Goal: Information Seeking & Learning: Learn about a topic

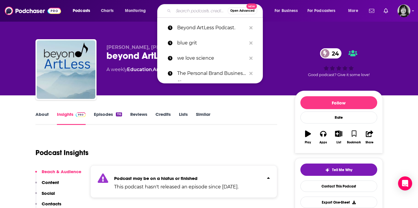
click at [203, 11] on input "Search podcasts, credits, & more..." at bounding box center [200, 10] width 54 height 9
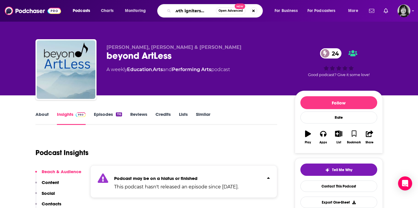
type input "growth igniters radio"
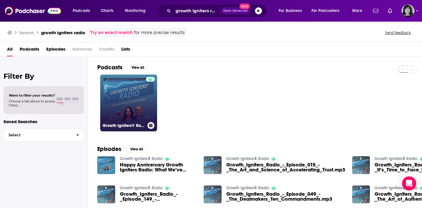
click at [147, 96] on div at bounding box center [150, 99] width 9 height 45
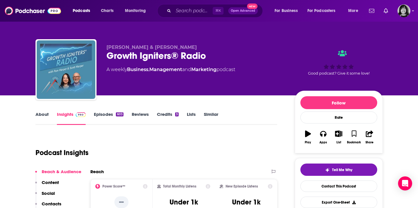
click at [21, 45] on div "Pam Harper & Scott Harper Growth Igniters® Radio A weekly Business , Management…" at bounding box center [209, 48] width 418 height 96
click at [45, 114] on link "About" at bounding box center [41, 118] width 13 height 13
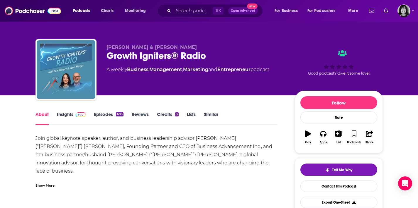
click at [44, 186] on div "Show More" at bounding box center [44, 186] width 19 height 6
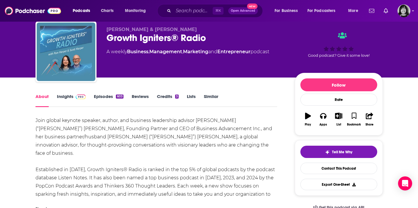
scroll to position [25, 0]
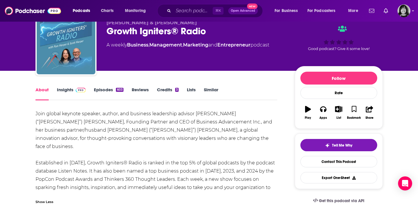
click at [73, 91] on span at bounding box center [79, 90] width 13 height 6
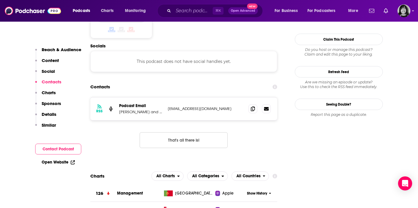
scroll to position [516, 0]
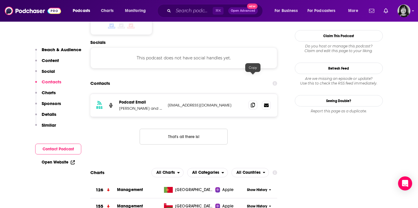
click at [251, 103] on icon at bounding box center [253, 105] width 4 height 5
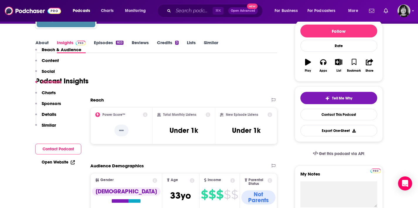
scroll to position [0, 0]
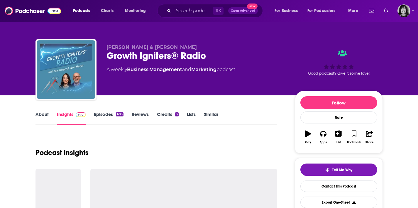
click at [124, 54] on div "Growth Igniters® Radio" at bounding box center [195, 55] width 179 height 11
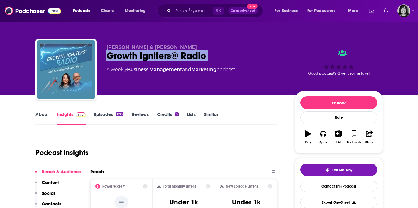
click at [125, 55] on div "Growth Igniters® Radio" at bounding box center [195, 55] width 179 height 11
copy div "Growth Igniters® Radio"
click at [112, 12] on span "Charts" at bounding box center [107, 11] width 13 height 8
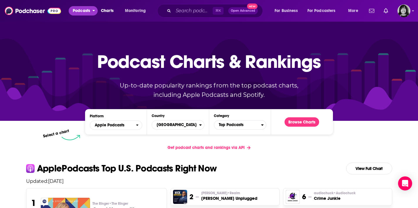
click at [95, 10] on icon "open menu" at bounding box center [93, 10] width 3 height 4
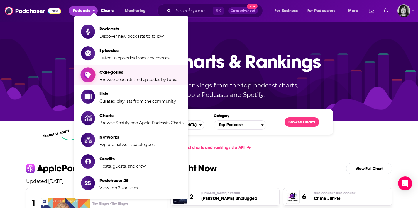
click at [111, 72] on span "Categories" at bounding box center [138, 72] width 78 height 6
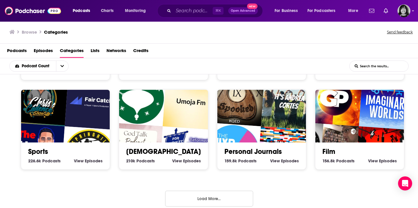
scroll to position [267, 0]
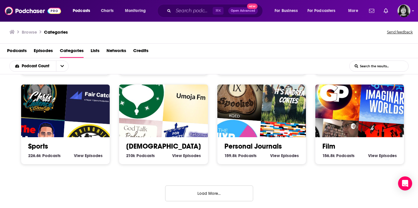
click at [199, 188] on button "Load More..." at bounding box center [209, 194] width 88 height 16
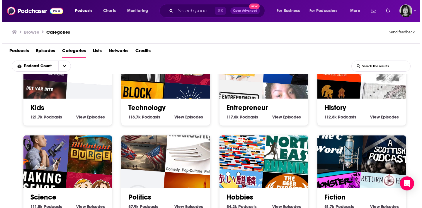
scroll to position [455, 0]
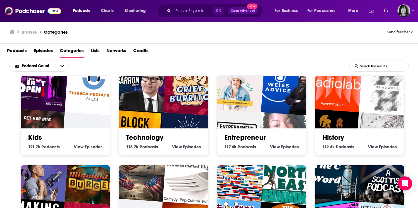
click at [287, 146] on span "Episodes" at bounding box center [290, 147] width 18 height 5
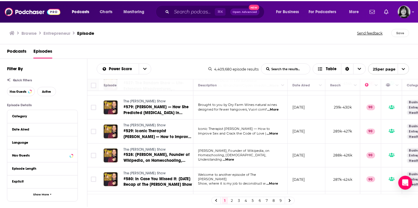
scroll to position [361, 0]
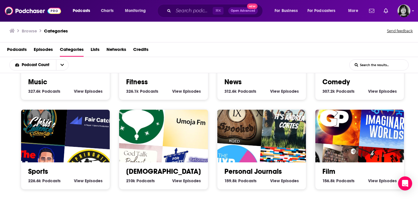
scroll to position [267, 0]
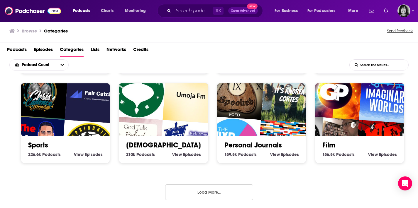
click at [257, 197] on div "Society 1.3m Society Podcasts View Society Episodes Culture 1.3m Culture Podcas…" at bounding box center [209, 140] width 418 height 135
click at [246, 195] on button "Load More..." at bounding box center [209, 193] width 88 height 16
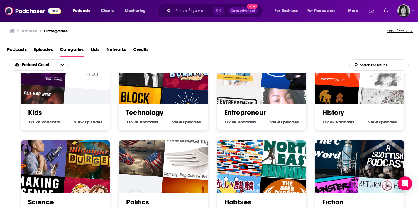
scroll to position [481, 0]
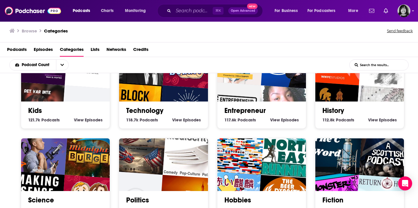
click at [281, 102] on div "Entrepreneur 117.6k Entrepreneur Podcasts View Entrepreneur Episodes" at bounding box center [261, 113] width 79 height 22
click at [274, 95] on img "REALWOMENRADIO" at bounding box center [285, 114] width 57 height 57
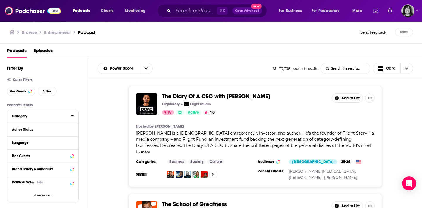
click at [46, 115] on div "Category" at bounding box center [39, 116] width 55 height 4
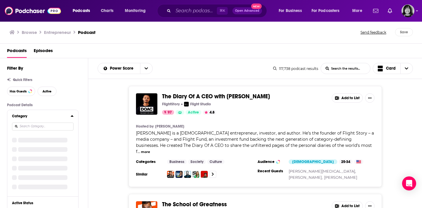
click at [49, 115] on div "Category" at bounding box center [39, 116] width 55 height 4
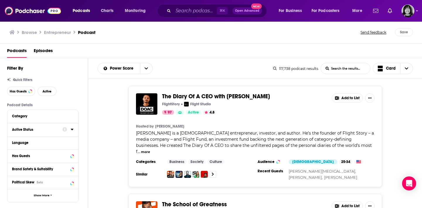
click at [38, 130] on div "Active Status" at bounding box center [35, 130] width 47 height 4
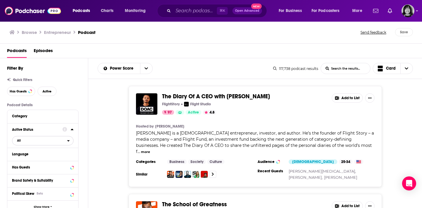
click at [28, 144] on span "All" at bounding box center [39, 141] width 55 height 8
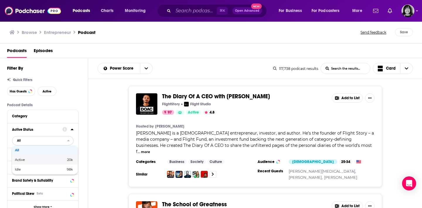
click at [31, 159] on div "Active 20k" at bounding box center [45, 160] width 66 height 10
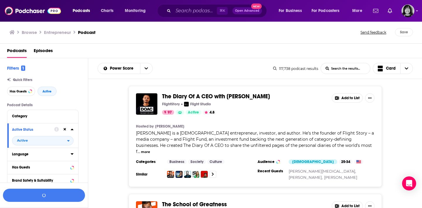
click at [31, 158] on button "Language" at bounding box center [41, 154] width 59 height 7
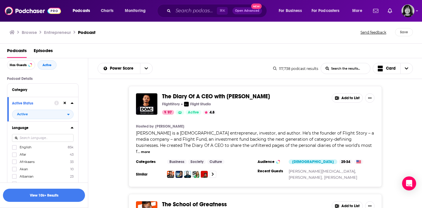
scroll to position [51, 0]
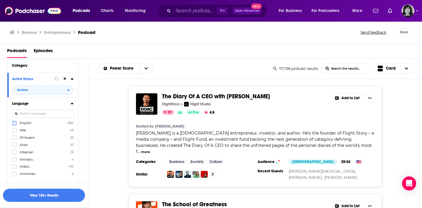
click at [13, 125] on icon at bounding box center [15, 124] width 4 height 4
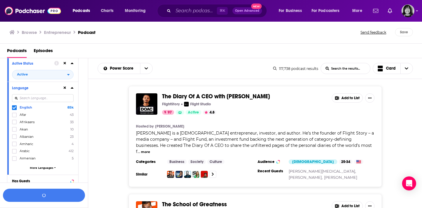
scroll to position [153, 0]
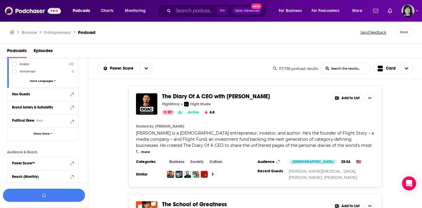
click at [35, 99] on div "Has Guests" at bounding box center [42, 94] width 71 height 13
click at [33, 92] on div "Has Guests" at bounding box center [35, 94] width 47 height 4
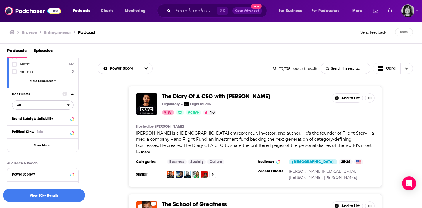
click at [26, 109] on span "All" at bounding box center [39, 105] width 55 height 8
click at [31, 124] on span "Has guests" at bounding box center [32, 124] width 35 height 3
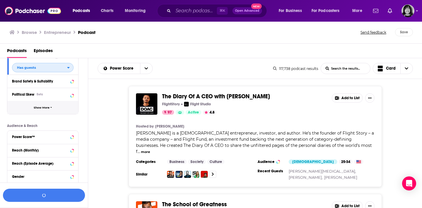
scroll to position [192, 0]
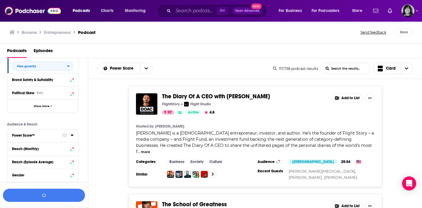
drag, startPoint x: 37, startPoint y: 136, endPoint x: 40, endPoint y: 138, distance: 3.4
click at [37, 136] on div "Power Score™" at bounding box center [35, 136] width 47 height 4
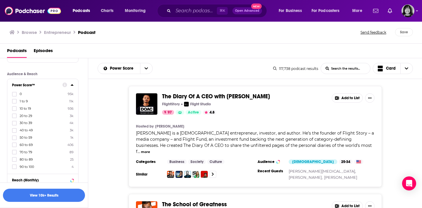
scroll to position [251, 0]
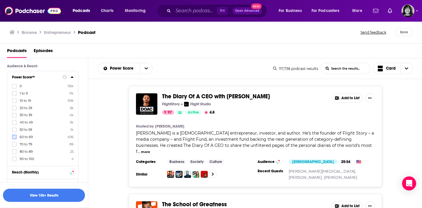
click at [13, 135] on label at bounding box center [14, 137] width 5 height 5
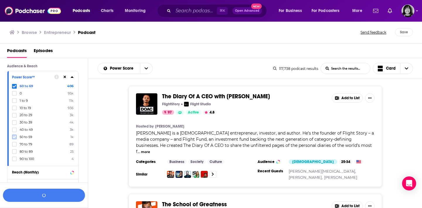
click at [13, 135] on icon at bounding box center [15, 137] width 4 height 4
click at [46, 194] on button "View 712 Results" at bounding box center [44, 195] width 82 height 13
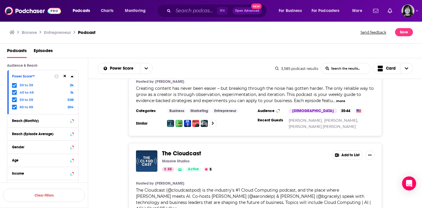
scroll to position [2385, 0]
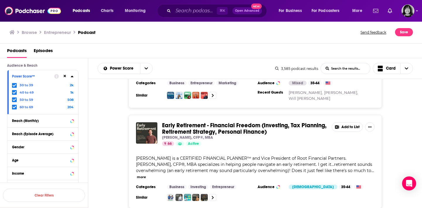
scroll to position [4812, 0]
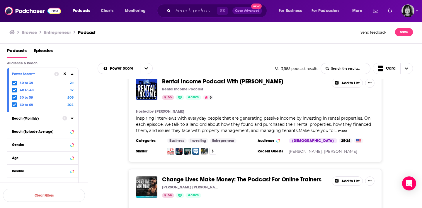
scroll to position [6799, 0]
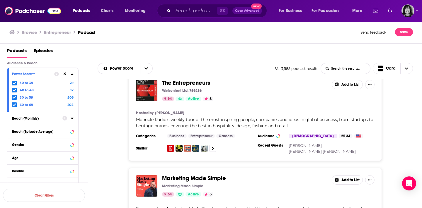
scroll to position [7182, 0]
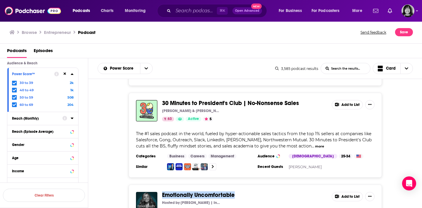
scroll to position [9570, 0]
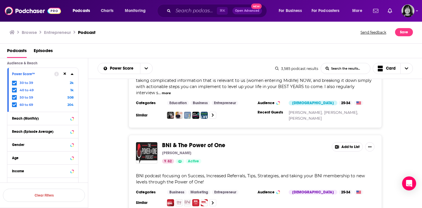
scroll to position [11983, 0]
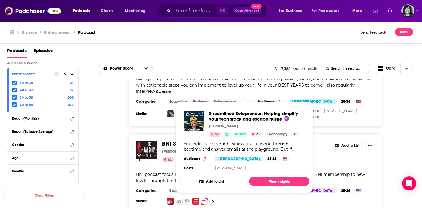
click at [261, 195] on span "Streamlined Solopreneur: Helping simplify your tech stack and escape hustle Joe…" at bounding box center [245, 147] width 138 height 99
click at [256, 194] on span "Streamlined Solopreneur: Helping simplify your tech stack and escape hustle Joe…" at bounding box center [245, 147] width 138 height 99
click at [331, 184] on div "To My Sisters To My Sisters Acast 69 Active Add to List Hosted by Courtney Dani…" at bounding box center [255, 144] width 334 height 130
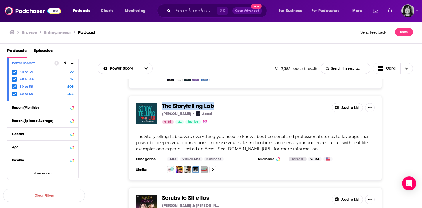
scroll to position [14340, 0]
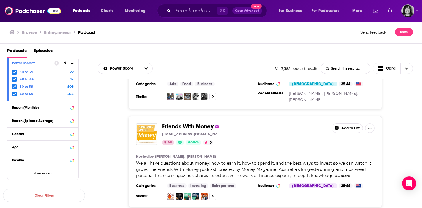
scroll to position [16709, 0]
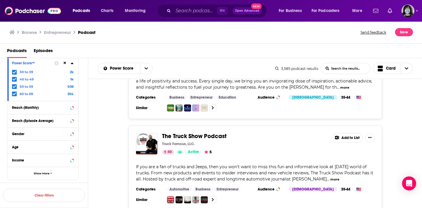
scroll to position [17290, 0]
click at [195, 8] on input "Search podcasts, credits, & more..." at bounding box center [195, 10] width 44 height 9
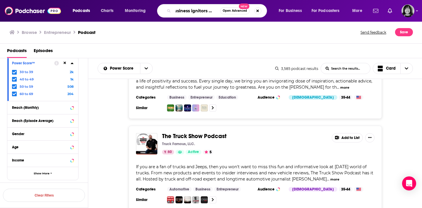
scroll to position [0, 7]
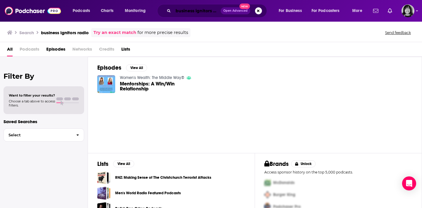
click at [193, 12] on input "business ignitors radio" at bounding box center [197, 10] width 48 height 9
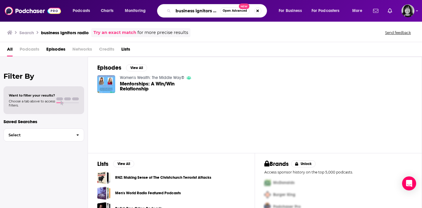
click at [193, 12] on input "business ignitors radio" at bounding box center [196, 10] width 47 height 9
paste input "Growth Igniters R"
type input "Growth Igniters Radio"
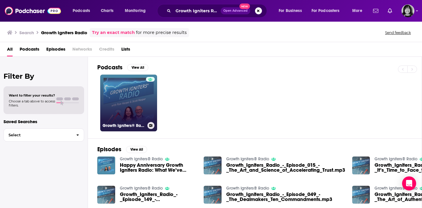
click at [121, 109] on link "Growth Igniters® Radio" at bounding box center [128, 103] width 57 height 57
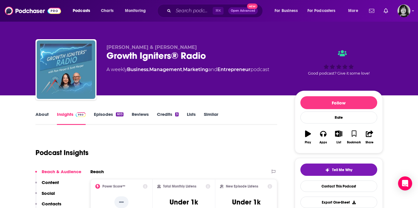
click at [131, 47] on span "Pam Harper & Scott Harper" at bounding box center [151, 48] width 90 height 6
copy p "Pam Harper & Scott Harper"
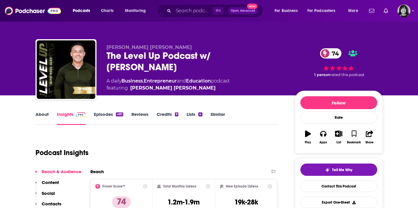
click at [45, 112] on link "About" at bounding box center [41, 118] width 13 height 13
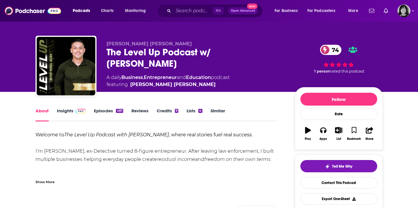
scroll to position [8, 0]
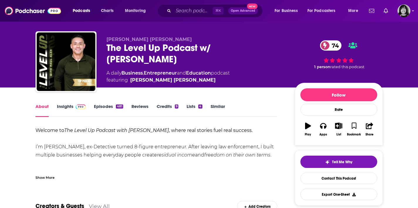
click at [54, 173] on div "Show More" at bounding box center [156, 176] width 242 height 10
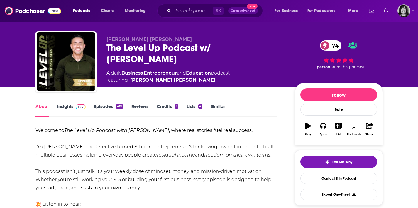
click at [66, 105] on link "Insights" at bounding box center [71, 110] width 29 height 13
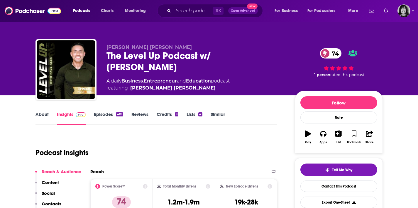
click at [45, 116] on link "About" at bounding box center [41, 118] width 13 height 13
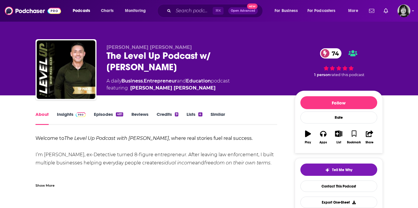
click at [42, 184] on div "Show More" at bounding box center [44, 186] width 19 height 6
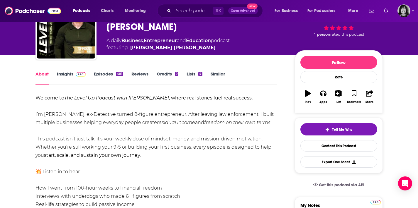
scroll to position [74, 0]
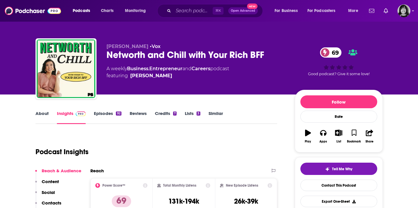
scroll to position [1, 0]
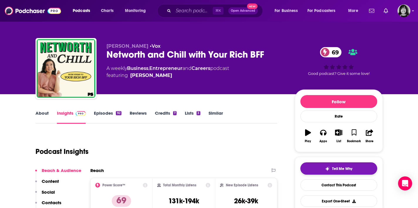
click at [343, 168] on span "Tell Me Why" at bounding box center [342, 169] width 20 height 5
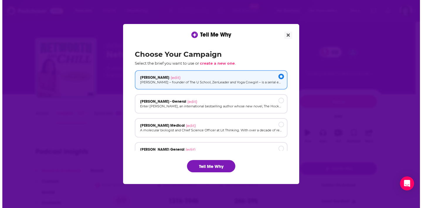
scroll to position [0, 0]
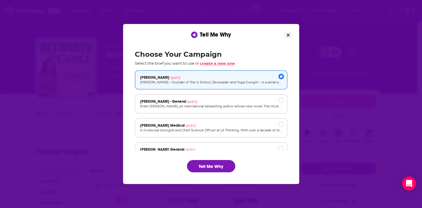
click at [218, 64] on span "create a new one" at bounding box center [217, 63] width 35 height 5
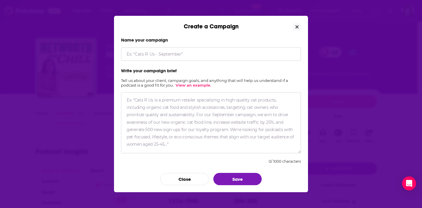
click at [191, 59] on input "Create a Campaign" at bounding box center [211, 54] width 180 height 13
type input "[PERSON_NAME]"
click at [222, 122] on textarea "Create a Campaign" at bounding box center [211, 122] width 180 height 61
paste textarea "I’d love to introduce you to [PERSON_NAME] – former tech CEO, investor, and fed…"
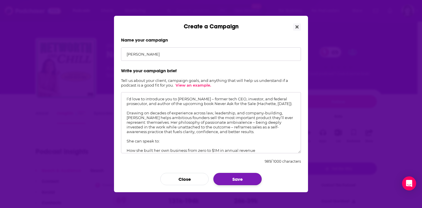
type textarea "I’d love to introduce you to [PERSON_NAME] – former tech CEO, investor, and fed…"
click at [239, 179] on button "Save" at bounding box center [237, 179] width 48 height 12
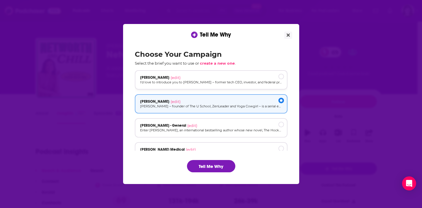
click at [166, 78] on span "[PERSON_NAME]" at bounding box center [154, 77] width 29 height 5
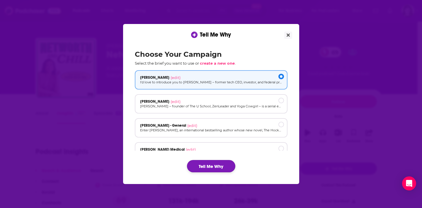
click at [210, 166] on button "Tell Me Why" at bounding box center [211, 166] width 48 height 12
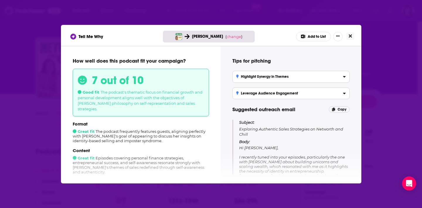
click at [351, 35] on icon "Close" at bounding box center [350, 36] width 3 height 5
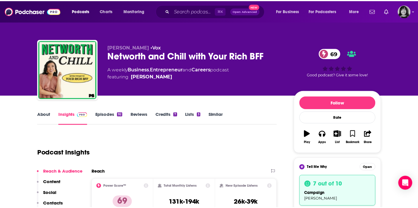
scroll to position [1, 0]
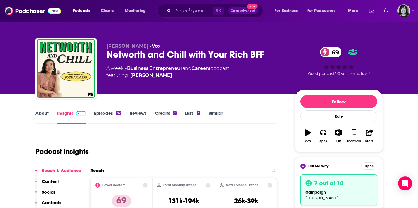
click at [186, 55] on div "Networth and Chill with Your Rich BFF 69" at bounding box center [195, 54] width 179 height 11
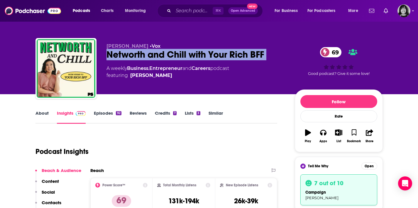
click at [186, 55] on div "Networth and Chill with Your Rich BFF 69" at bounding box center [195, 54] width 179 height 11
copy div "Networth and Chill with Your Rich BFF 69"
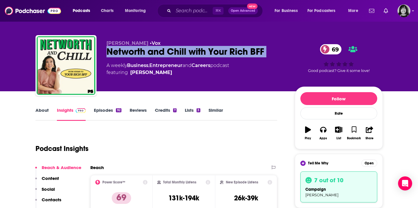
scroll to position [0, 0]
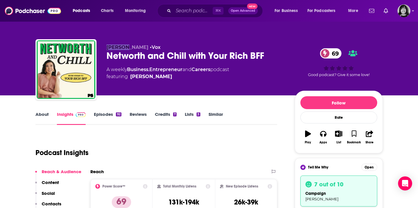
drag, startPoint x: 122, startPoint y: 48, endPoint x: 106, endPoint y: 48, distance: 16.4
click at [106, 48] on div "Vivian Tu • Vox Networth and Chill with Your Rich BFF 69 A weekly Business , En…" at bounding box center [208, 70] width 347 height 63
copy span "Vivian"
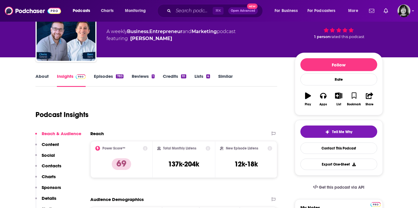
scroll to position [39, 0]
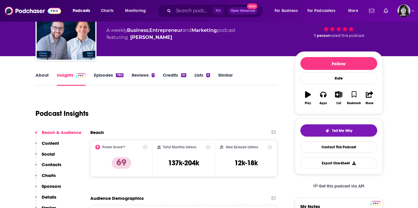
click at [44, 75] on link "About" at bounding box center [41, 78] width 13 height 13
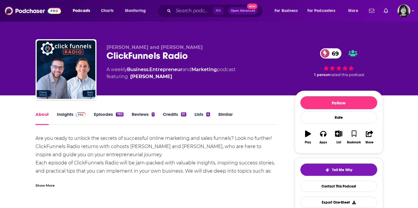
click at [48, 187] on div "Show More" at bounding box center [44, 186] width 19 height 6
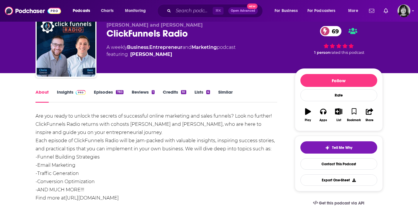
scroll to position [36, 0]
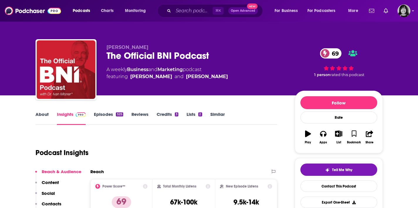
click at [45, 116] on link "About" at bounding box center [41, 118] width 13 height 13
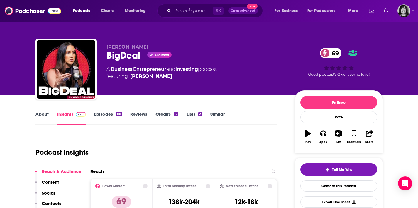
scroll to position [9, 0]
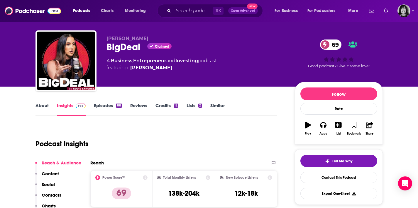
click at [41, 106] on link "About" at bounding box center [41, 109] width 13 height 13
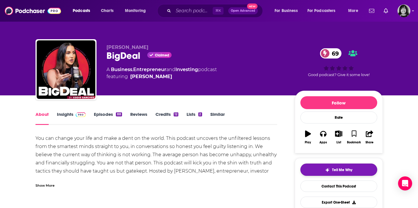
click at [326, 167] on button "Tell Me Why" at bounding box center [338, 170] width 77 height 12
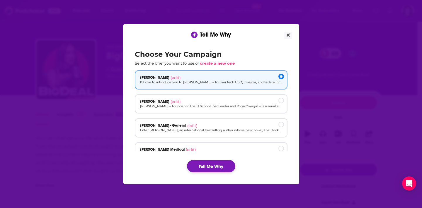
click at [220, 165] on button "Tell Me Why" at bounding box center [211, 166] width 48 height 12
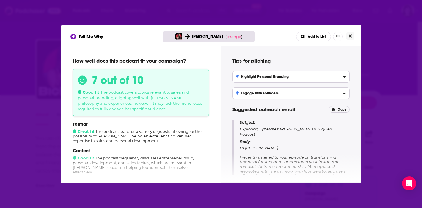
click at [351, 36] on icon "Close" at bounding box center [350, 35] width 3 height 3
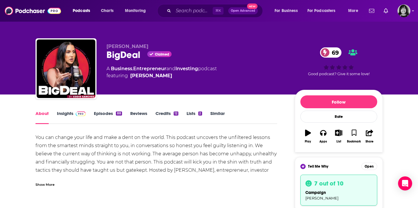
scroll to position [1, 0]
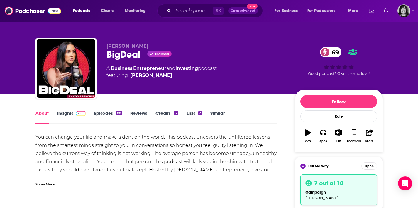
click at [67, 114] on link "Insights" at bounding box center [71, 117] width 29 height 13
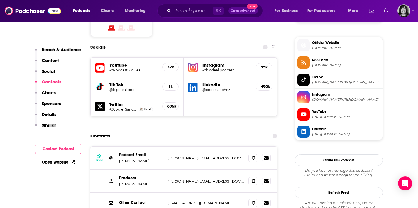
scroll to position [503, 0]
click at [252, 201] on icon at bounding box center [253, 203] width 4 height 5
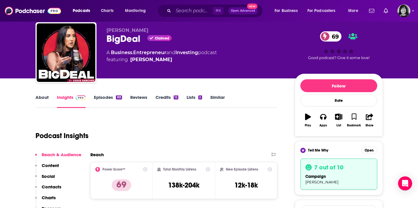
scroll to position [0, 0]
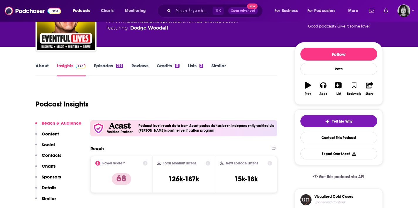
scroll to position [49, 0]
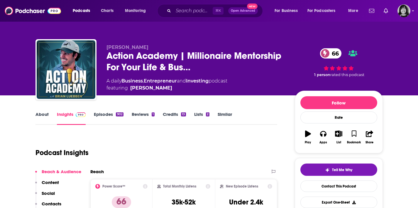
click at [39, 113] on link "About" at bounding box center [41, 118] width 13 height 13
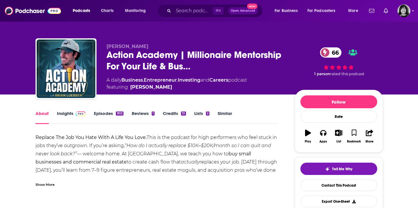
scroll to position [1, 0]
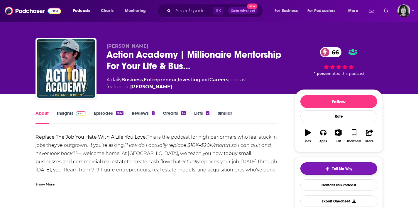
click at [312, 169] on button "Tell Me Why" at bounding box center [338, 169] width 77 height 12
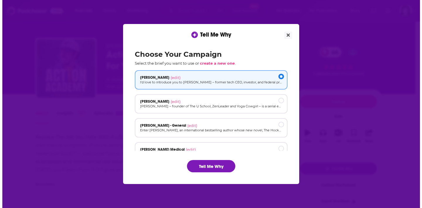
scroll to position [0, 0]
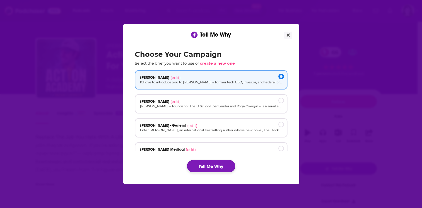
click at [209, 166] on button "Tell Me Why" at bounding box center [211, 166] width 48 height 12
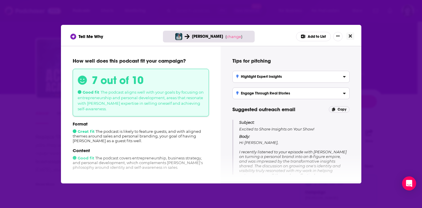
click at [350, 35] on icon "Close" at bounding box center [350, 36] width 3 height 5
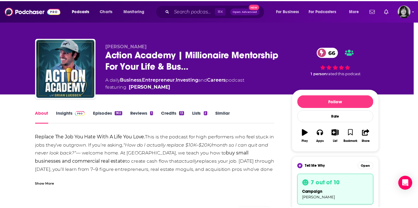
scroll to position [1, 0]
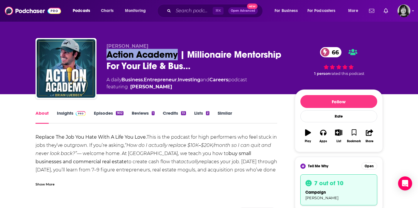
drag, startPoint x: 177, startPoint y: 57, endPoint x: 103, endPoint y: 56, distance: 74.2
click at [103, 56] on div "Brian Luebben Action Academy | Millionaire Mentorship For Your Life & Bus… 66 A…" at bounding box center [208, 69] width 347 height 63
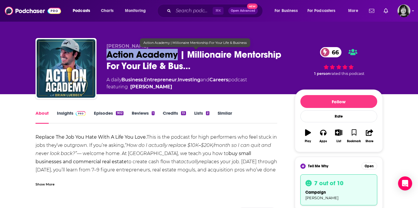
copy h1 "Action Academy"
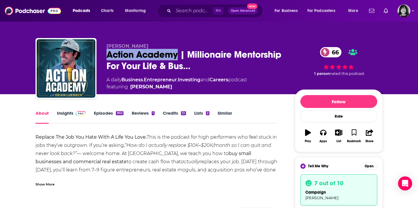
click at [61, 112] on link "Insights" at bounding box center [71, 117] width 29 height 13
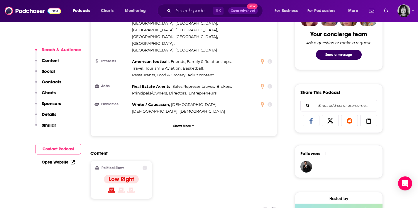
scroll to position [467, 0]
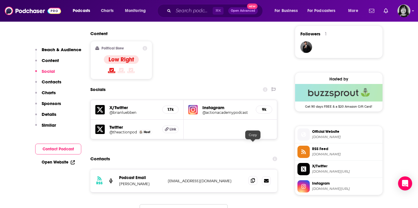
click at [250, 177] on span at bounding box center [252, 181] width 9 height 9
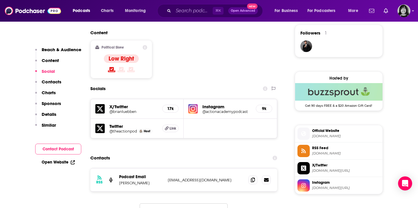
scroll to position [468, 0]
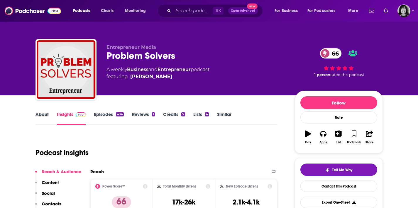
click at [48, 115] on div "About" at bounding box center [45, 118] width 21 height 13
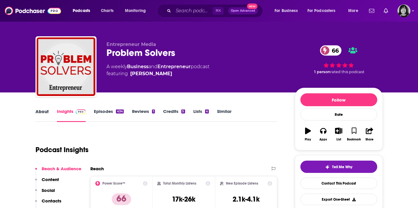
scroll to position [52, 0]
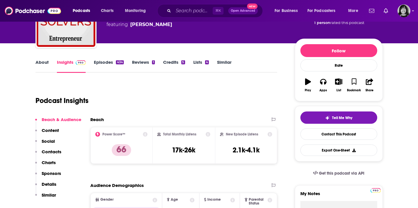
click at [43, 62] on link "About" at bounding box center [41, 66] width 13 height 13
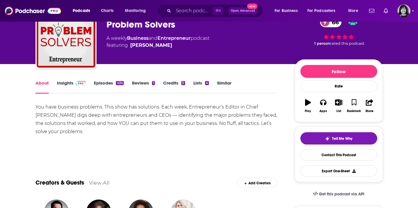
scroll to position [32, 0]
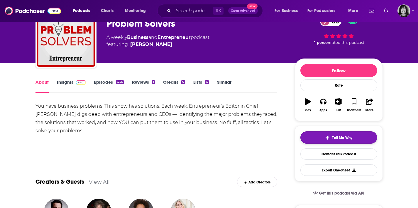
click at [330, 136] on div "Tell Me Why" at bounding box center [338, 138] width 27 height 5
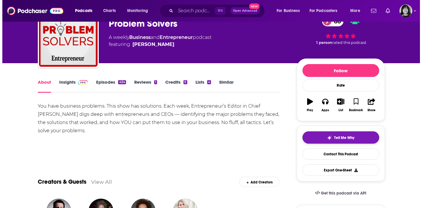
scroll to position [0, 0]
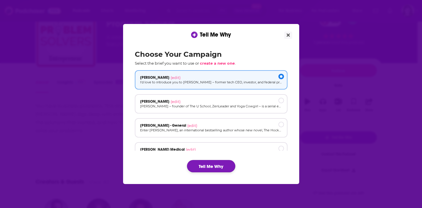
click at [212, 167] on button "Tell Me Why" at bounding box center [211, 166] width 48 height 12
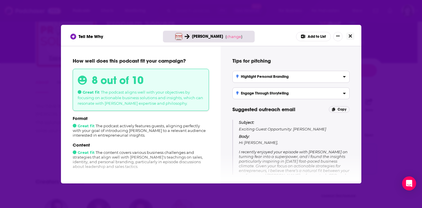
click at [352, 37] on button "Close" at bounding box center [351, 36] width 8 height 7
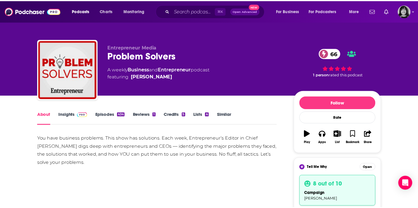
scroll to position [32, 0]
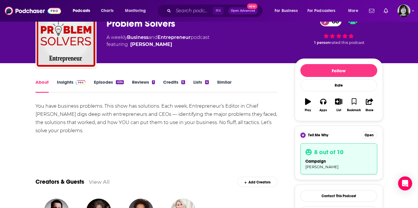
click at [69, 82] on link "Insights" at bounding box center [71, 85] width 29 height 13
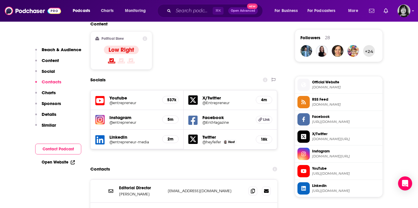
scroll to position [572, 0]
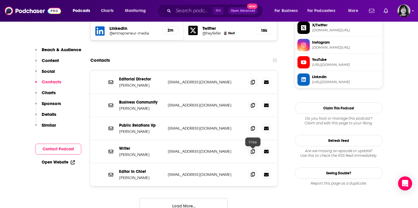
click at [254, 170] on span at bounding box center [252, 174] width 9 height 9
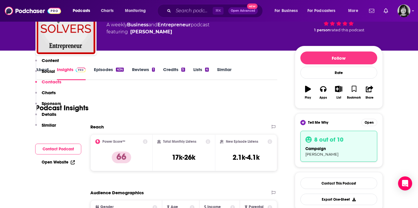
scroll to position [0, 0]
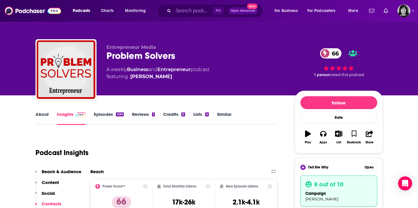
click at [123, 60] on div "Problem Solvers 66" at bounding box center [195, 55] width 179 height 11
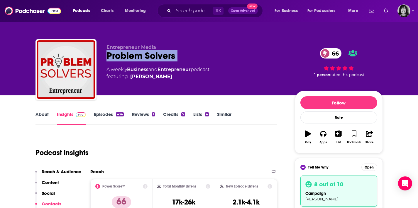
click at [123, 60] on div "Problem Solvers 66" at bounding box center [195, 55] width 179 height 11
copy div "Problem Solvers 66"
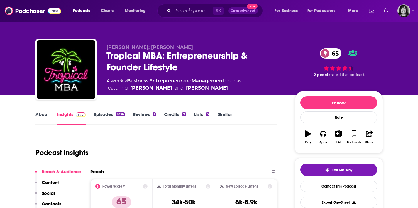
click at [42, 113] on link "About" at bounding box center [41, 118] width 13 height 13
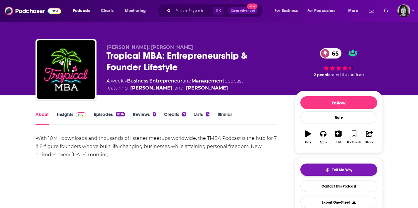
click at [334, 173] on button "Tell Me Why" at bounding box center [338, 170] width 77 height 12
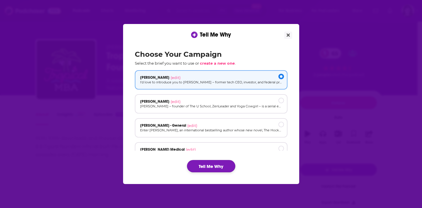
click at [215, 167] on button "Tell Me Why" at bounding box center [211, 166] width 48 height 12
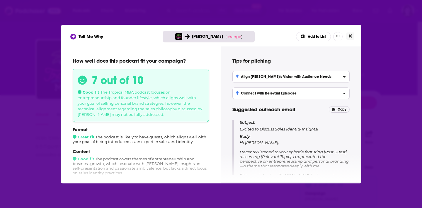
click at [354, 37] on button "Close" at bounding box center [351, 36] width 8 height 7
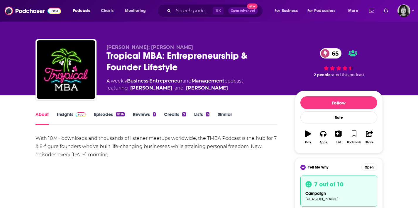
click at [164, 59] on div "Tropical MBA: Entrepreneurship & Founder Lifestyle 65" at bounding box center [195, 61] width 179 height 23
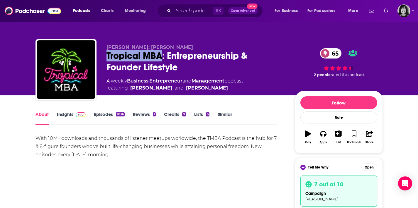
drag, startPoint x: 161, startPoint y: 59, endPoint x: 108, endPoint y: 58, distance: 53.1
click at [108, 58] on div "Tropical MBA: Entrepreneurship & Founder Lifestyle 65" at bounding box center [195, 61] width 179 height 23
copy h1 "Tropical MBA"
click at [58, 115] on link "Insights" at bounding box center [71, 118] width 29 height 13
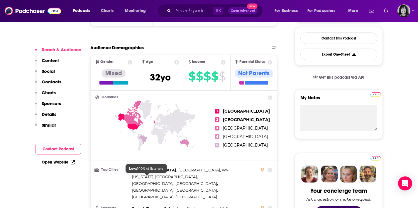
scroll to position [469, 0]
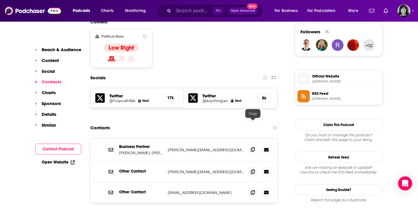
click at [252, 147] on icon at bounding box center [253, 149] width 4 height 5
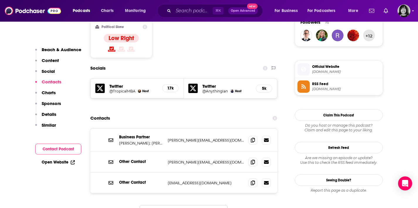
scroll to position [481, 0]
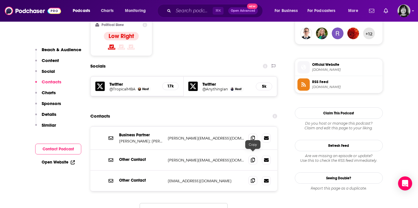
click at [253, 177] on span at bounding box center [252, 181] width 9 height 9
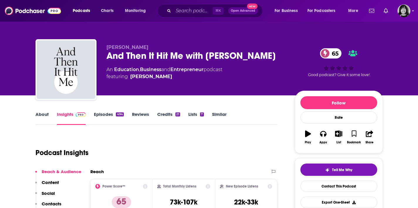
click at [47, 113] on link "About" at bounding box center [41, 118] width 13 height 13
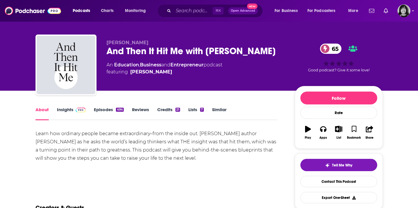
scroll to position [10, 0]
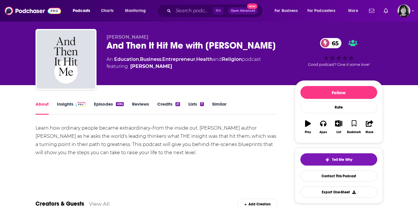
click at [69, 104] on link "Insights" at bounding box center [71, 107] width 29 height 13
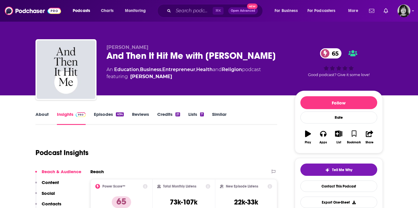
click at [336, 177] on div "Tell Me Why Contact This Podcast Export One-Sheet" at bounding box center [338, 186] width 77 height 45
click at [333, 172] on span "Tell Me Why" at bounding box center [342, 170] width 20 height 5
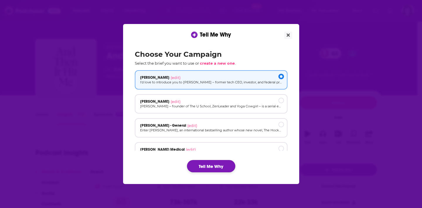
click at [212, 165] on button "Tell Me Why" at bounding box center [211, 166] width 48 height 12
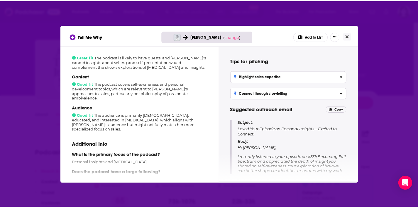
scroll to position [77, 0]
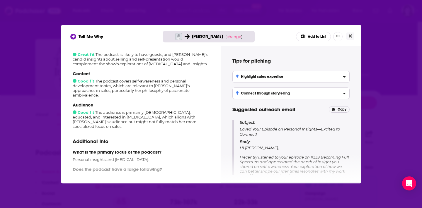
click at [38, 123] on div "Tell Me Why [PERSON_NAME] ( change ) Add to List How well does this podcast fit…" at bounding box center [211, 104] width 422 height 208
click at [355, 34] on div "Tell Me Why [PERSON_NAME] ( change ) Add to List" at bounding box center [211, 35] width 301 height 21
click at [352, 35] on button "Close" at bounding box center [351, 36] width 8 height 7
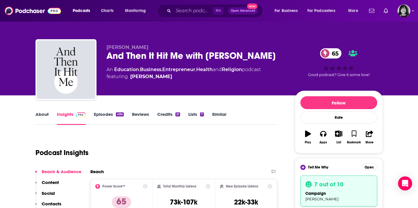
click at [194, 58] on div "And Then It Hit Me with [PERSON_NAME] 65" at bounding box center [195, 55] width 179 height 11
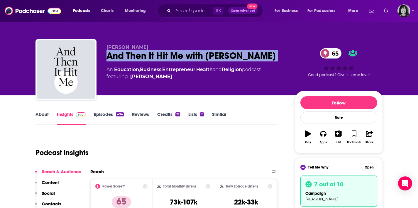
click at [194, 58] on div "And Then It Hit Me with [PERSON_NAME] 65" at bounding box center [195, 55] width 179 height 11
copy div "And Then It Hit Me with [PERSON_NAME] 65"
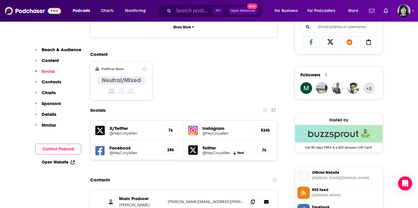
scroll to position [455, 0]
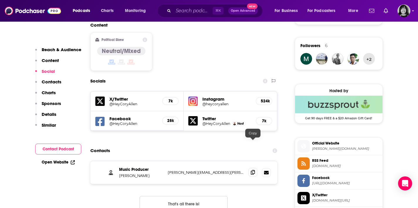
click at [252, 170] on icon at bounding box center [253, 172] width 4 height 5
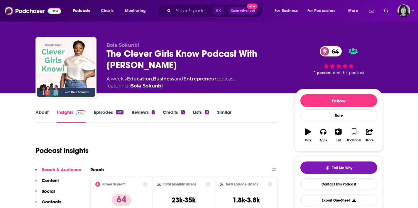
scroll to position [6, 0]
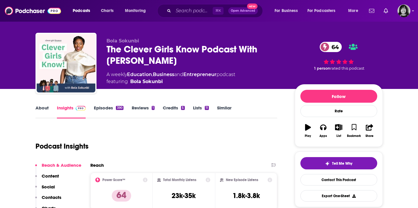
click at [40, 106] on link "About" at bounding box center [41, 111] width 13 height 13
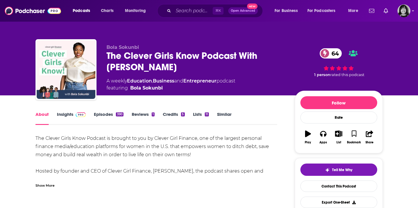
click at [44, 184] on div "Show More" at bounding box center [44, 186] width 19 height 6
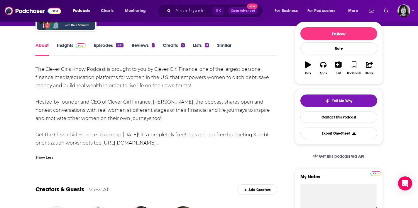
scroll to position [70, 0]
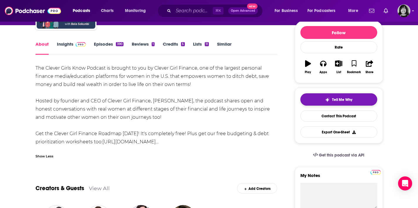
click at [334, 100] on span "Tell Me Why" at bounding box center [342, 100] width 20 height 5
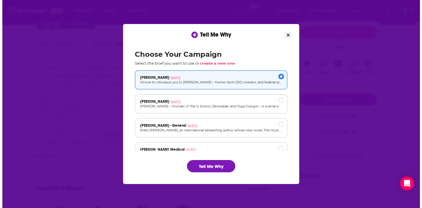
scroll to position [0, 0]
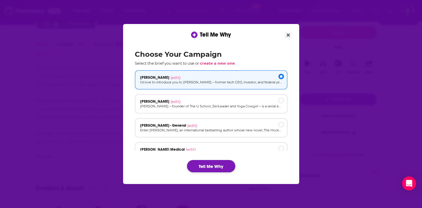
click at [206, 166] on button "Tell Me Why" at bounding box center [211, 166] width 48 height 12
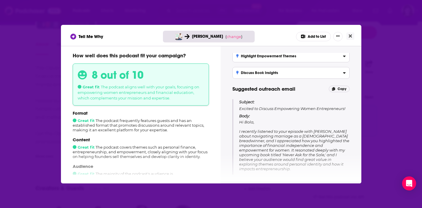
scroll to position [6, 0]
click at [347, 38] on button "Close" at bounding box center [351, 36] width 8 height 7
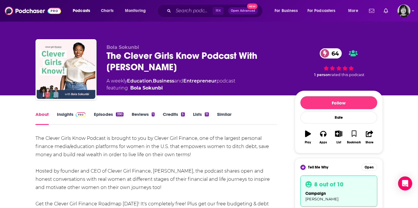
scroll to position [0, 0]
click at [119, 60] on div "The Clever Girls Know Podcast With [PERSON_NAME] 64" at bounding box center [195, 61] width 179 height 23
click at [120, 60] on div "The Clever Girls Know Podcast With [PERSON_NAME] 64" at bounding box center [195, 61] width 179 height 23
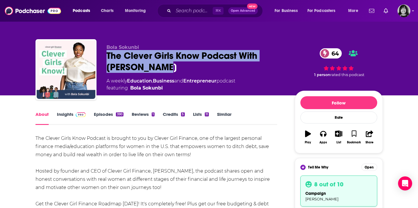
drag, startPoint x: 141, startPoint y: 68, endPoint x: 101, endPoint y: 56, distance: 41.9
click at [101, 56] on div "[PERSON_NAME] The Clever Girls Know Podcast With [PERSON_NAME] 64 A weekly Educ…" at bounding box center [208, 70] width 347 height 63
copy h1 "The Clever Girls Know Podcast With [PERSON_NAME]"
click at [67, 114] on link "Insights" at bounding box center [71, 118] width 29 height 13
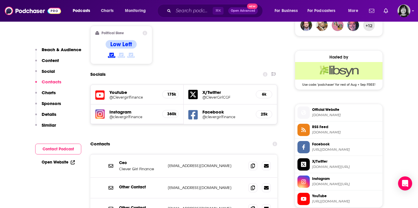
scroll to position [516, 0]
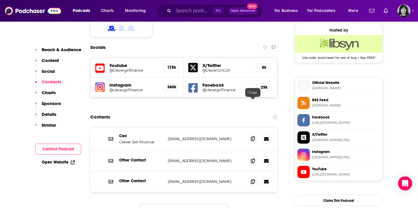
click at [252, 135] on span at bounding box center [252, 139] width 9 height 9
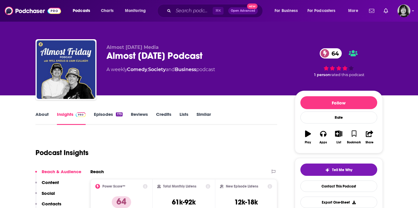
click at [44, 113] on link "About" at bounding box center [41, 118] width 13 height 13
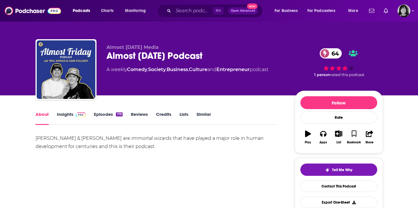
click at [67, 113] on link "Insights" at bounding box center [71, 118] width 29 height 13
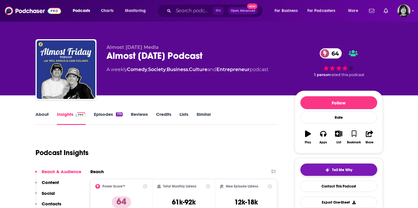
click at [323, 168] on button "Tell Me Why" at bounding box center [338, 170] width 77 height 12
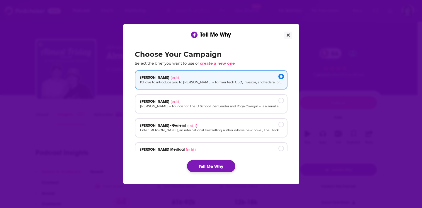
click at [203, 172] on button "Tell Me Why" at bounding box center [211, 166] width 48 height 12
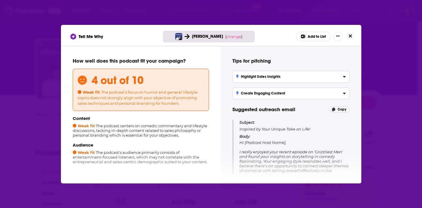
click at [349, 34] on icon "Close" at bounding box center [350, 36] width 3 height 5
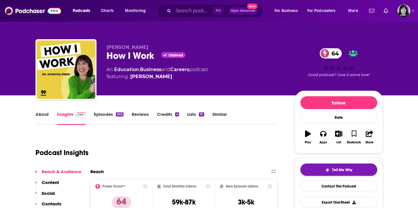
click at [318, 171] on button "Tell Me Why" at bounding box center [338, 170] width 77 height 12
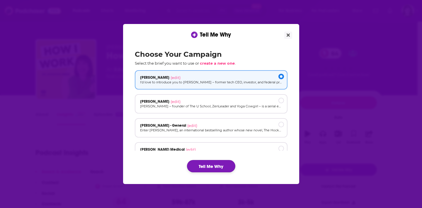
click at [222, 165] on button "Tell Me Why" at bounding box center [211, 166] width 48 height 12
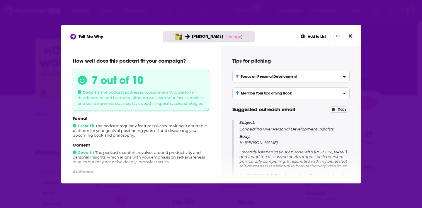
click at [349, 35] on icon "Close" at bounding box center [350, 36] width 3 height 5
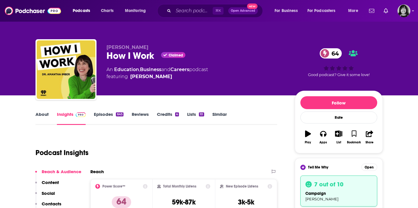
click at [147, 57] on div "How I Work Claimed 64" at bounding box center [195, 55] width 179 height 11
copy div "How I Work"
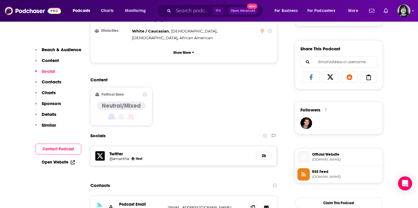
scroll to position [391, 0]
click at [250, 203] on span at bounding box center [252, 207] width 9 height 9
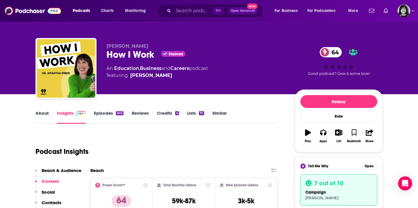
scroll to position [0, 0]
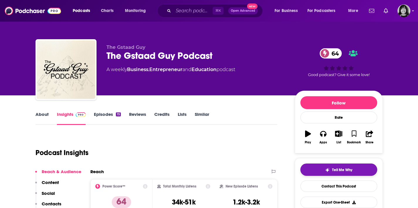
click at [316, 171] on button "Tell Me Why" at bounding box center [338, 170] width 77 height 12
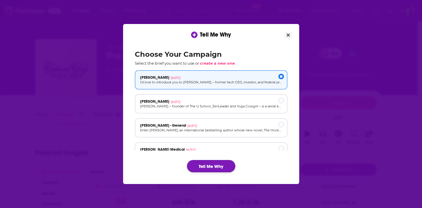
click at [223, 161] on button "Tell Me Why" at bounding box center [211, 166] width 48 height 12
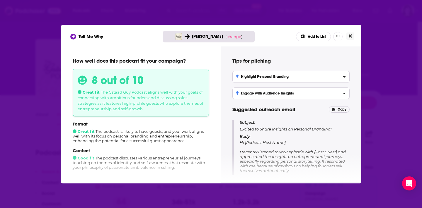
click at [351, 36] on icon "Close" at bounding box center [350, 35] width 3 height 3
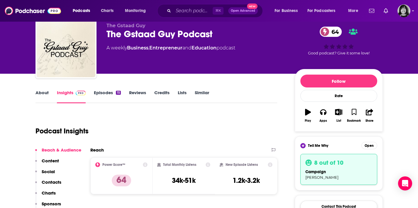
scroll to position [51, 0]
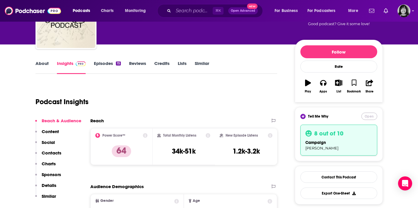
click at [365, 117] on button "Open" at bounding box center [369, 116] width 16 height 7
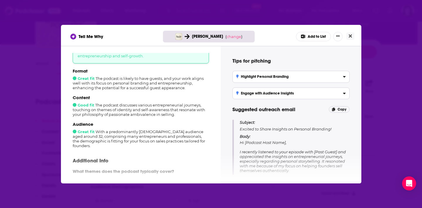
scroll to position [56, 0]
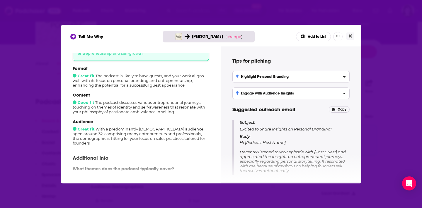
click at [347, 35] on button "Close" at bounding box center [351, 36] width 8 height 7
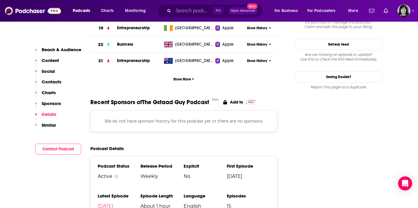
scroll to position [714, 0]
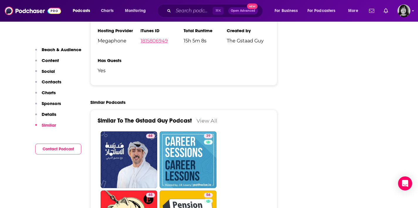
click at [156, 44] on link "1815806949" at bounding box center [153, 41] width 27 height 6
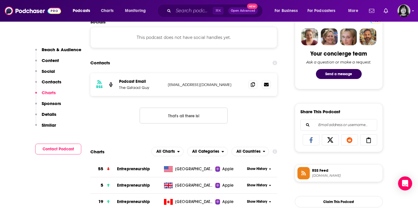
scroll to position [315, 0]
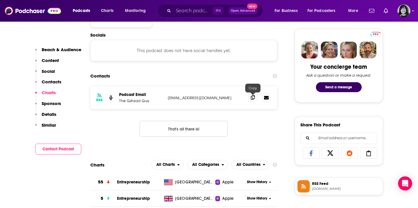
click at [252, 96] on icon at bounding box center [253, 97] width 4 height 5
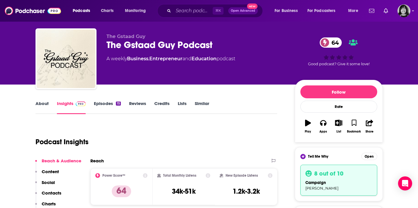
scroll to position [0, 0]
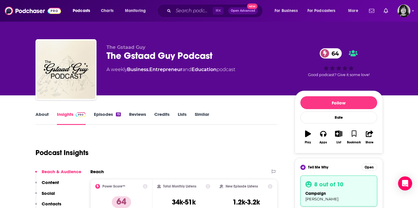
click at [45, 113] on link "About" at bounding box center [41, 118] width 13 height 13
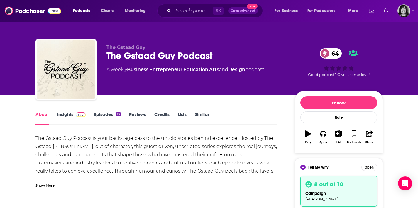
click at [141, 49] on span "The Gstaad Guy" at bounding box center [125, 48] width 39 height 6
copy p "The Gstaad Guy"
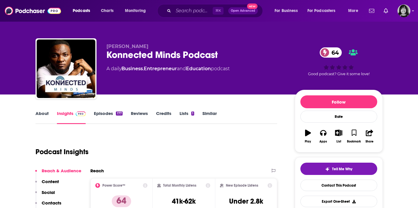
scroll to position [1, 0]
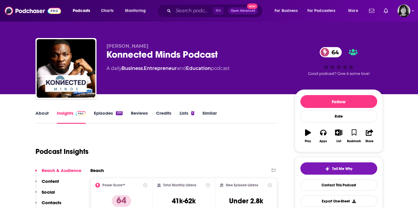
click at [46, 111] on link "About" at bounding box center [41, 117] width 13 height 13
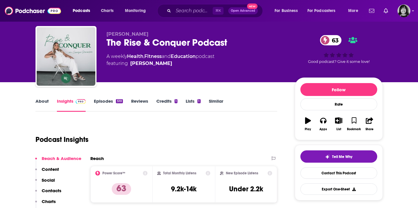
scroll to position [45, 0]
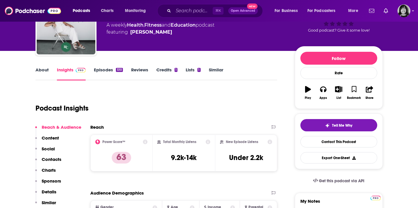
click at [42, 71] on link "About" at bounding box center [41, 73] width 13 height 13
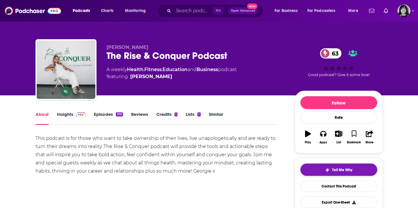
click at [328, 171] on img "button" at bounding box center [327, 170] width 5 height 5
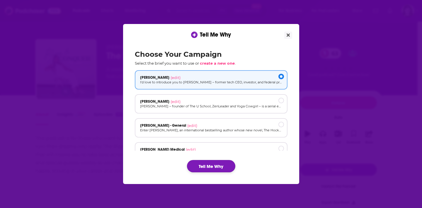
click at [213, 166] on button "Tell Me Why" at bounding box center [211, 166] width 48 height 12
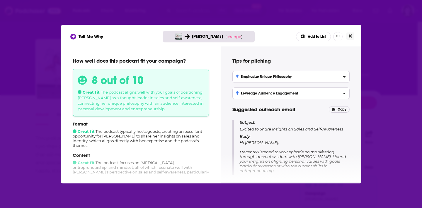
click at [351, 37] on icon "Close" at bounding box center [350, 36] width 3 height 5
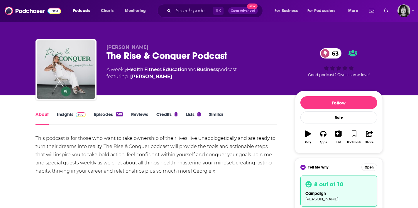
click at [133, 57] on div "The Rise & Conquer Podcast 63" at bounding box center [195, 55] width 179 height 11
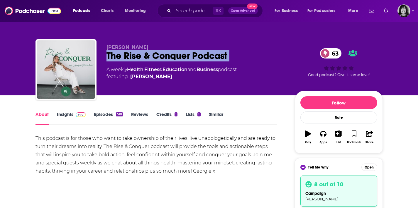
click at [133, 57] on div "The Rise & Conquer Podcast 63" at bounding box center [195, 55] width 179 height 11
copy div "The Rise & Conquer Podcast 63"
click at [63, 115] on link "Insights" at bounding box center [71, 118] width 29 height 13
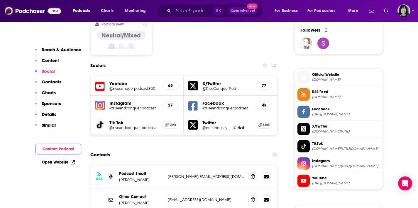
scroll to position [514, 0]
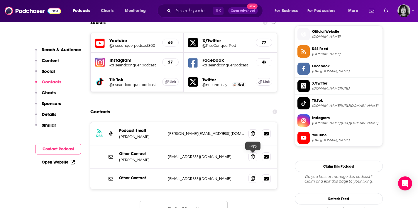
click at [252, 177] on icon at bounding box center [253, 179] width 4 height 5
click at [252, 131] on icon at bounding box center [253, 133] width 4 height 5
click at [249, 174] on span at bounding box center [252, 178] width 9 height 9
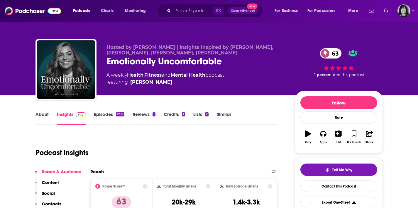
click at [42, 113] on link "About" at bounding box center [41, 118] width 13 height 13
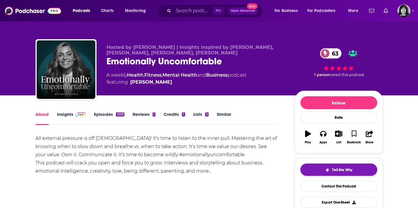
click at [323, 172] on button "Tell Me Why" at bounding box center [338, 170] width 77 height 12
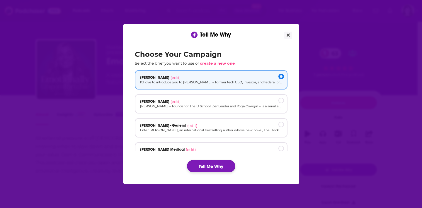
click at [222, 167] on button "Tell Me Why" at bounding box center [211, 166] width 48 height 12
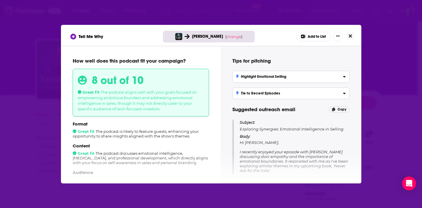
click at [353, 35] on button "Close" at bounding box center [351, 36] width 8 height 7
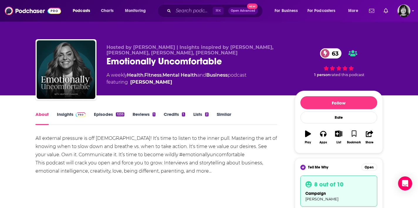
click at [153, 60] on div "Emotionally Uncomfortable 63" at bounding box center [195, 61] width 179 height 11
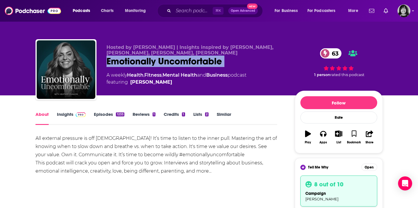
click at [153, 60] on div "Emotionally Uncomfortable 63" at bounding box center [195, 61] width 179 height 11
copy div "Emotionally Uncomfortable 63"
click at [60, 116] on link "Insights" at bounding box center [71, 118] width 29 height 13
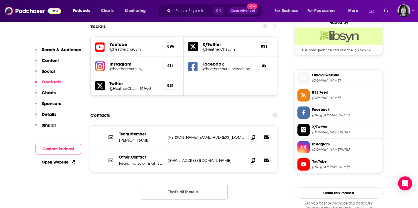
scroll to position [548, 0]
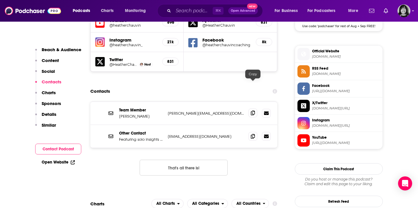
click at [254, 111] on icon at bounding box center [253, 113] width 4 height 5
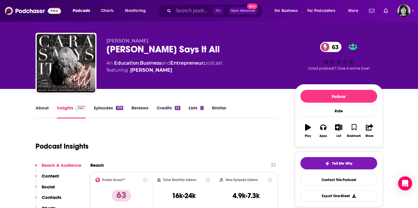
scroll to position [32, 0]
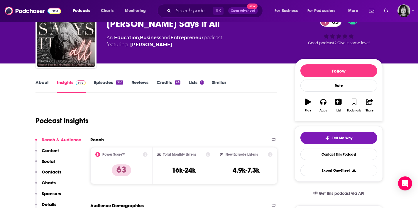
click at [43, 83] on link "About" at bounding box center [41, 86] width 13 height 13
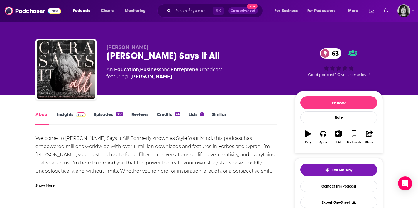
click at [42, 185] on div "Show More" at bounding box center [44, 186] width 19 height 6
click at [337, 166] on button "Tell Me Why" at bounding box center [338, 170] width 77 height 12
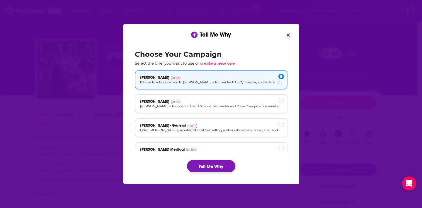
click at [213, 167] on button "Tell Me Why" at bounding box center [211, 166] width 48 height 12
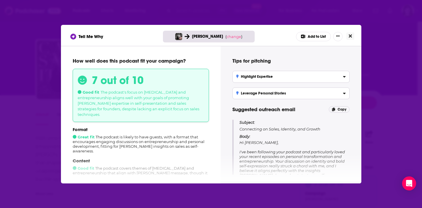
drag, startPoint x: 352, startPoint y: 35, endPoint x: 334, endPoint y: 45, distance: 20.6
click at [352, 35] on button "Close" at bounding box center [351, 36] width 8 height 7
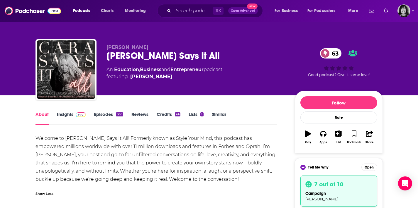
click at [60, 114] on link "Insights" at bounding box center [71, 118] width 29 height 13
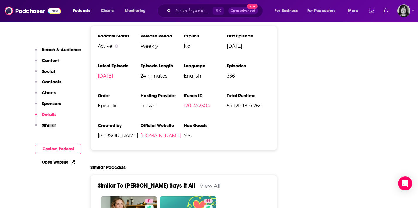
scroll to position [858, 0]
click at [198, 103] on link "1201472304" at bounding box center [197, 106] width 27 height 6
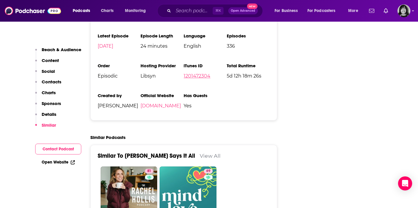
scroll to position [889, 0]
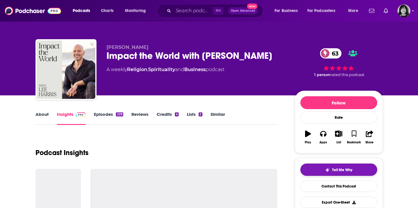
click at [330, 170] on div "Tell Me Why" at bounding box center [338, 170] width 27 height 5
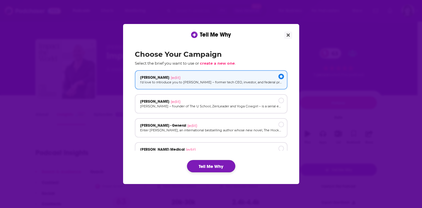
click at [204, 167] on button "Tell Me Why" at bounding box center [211, 166] width 48 height 12
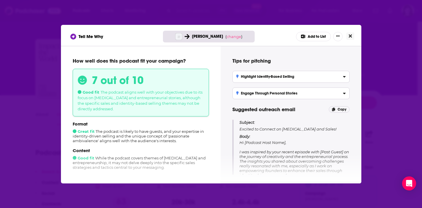
click at [350, 38] on icon "Close" at bounding box center [350, 36] width 3 height 5
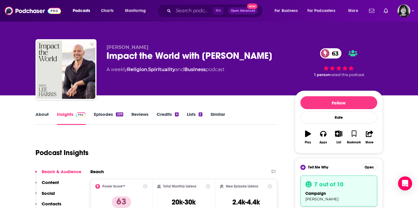
click at [162, 58] on div "Impact the World with Lee Harris 63" at bounding box center [195, 55] width 179 height 11
click at [165, 56] on div "Impact the World with Lee Harris 63" at bounding box center [195, 55] width 179 height 11
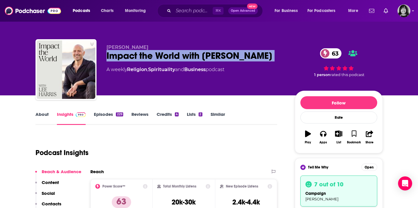
click at [165, 56] on div "Impact the World with Lee Harris 63" at bounding box center [195, 55] width 179 height 11
copy div "Impact the World with Lee Harris 63"
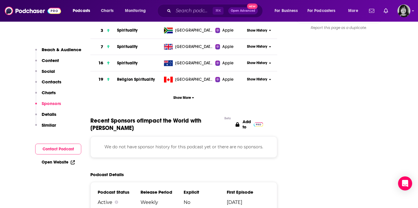
scroll to position [790, 0]
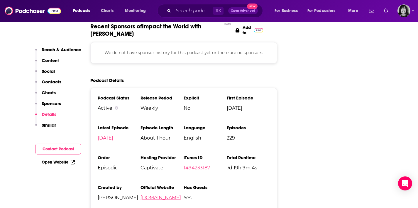
click at [159, 195] on link "leeharrisenergy.com" at bounding box center [160, 198] width 40 height 6
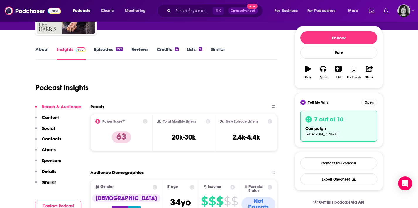
scroll to position [0, 0]
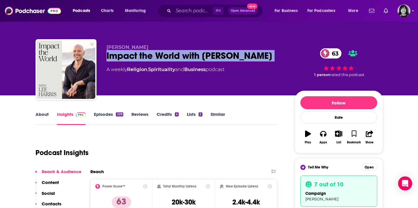
click at [47, 114] on link "About" at bounding box center [41, 118] width 13 height 13
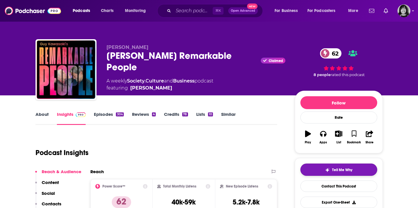
click at [353, 174] on button "Tell Me Why" at bounding box center [338, 170] width 77 height 12
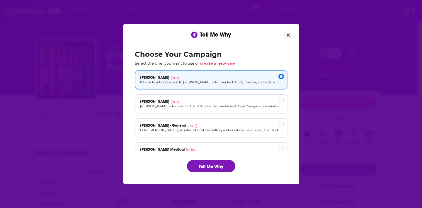
click at [209, 168] on button "Tell Me Why" at bounding box center [211, 166] width 48 height 12
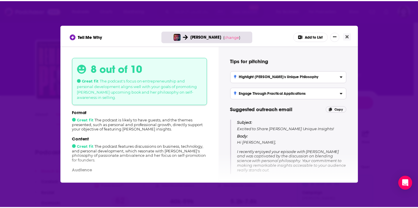
scroll to position [99, 0]
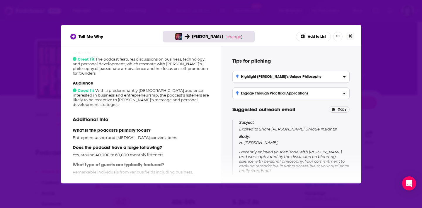
click at [348, 33] on button "Close" at bounding box center [351, 36] width 8 height 7
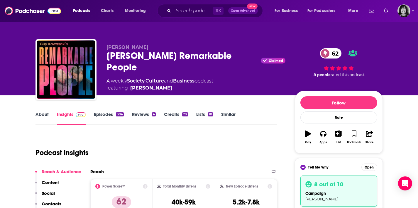
click at [169, 56] on div "[PERSON_NAME] Remarkable People Claimed 62" at bounding box center [195, 61] width 179 height 23
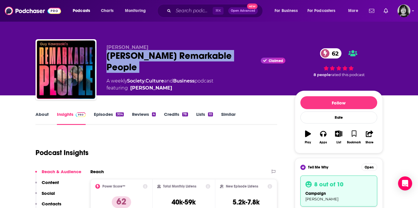
click at [169, 56] on div "Guy Kawasaki's Remarkable People Claimed 62" at bounding box center [195, 61] width 179 height 23
copy div "Guy Kawasaki's Remarkable People"
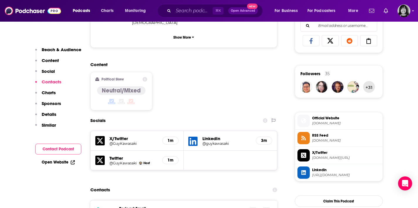
scroll to position [502, 0]
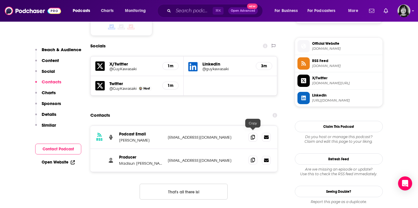
click at [251, 158] on icon at bounding box center [253, 160] width 4 height 5
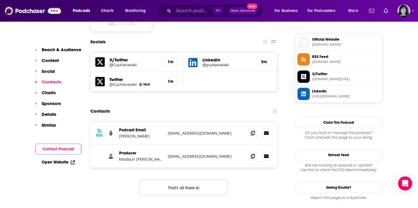
scroll to position [512, 0]
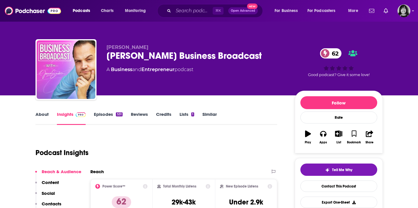
click at [43, 112] on link "About" at bounding box center [41, 118] width 13 height 13
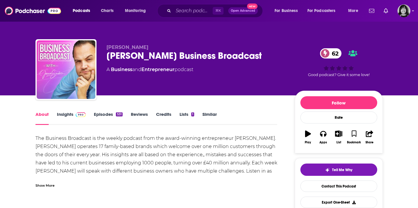
click at [48, 185] on div "Show More" at bounding box center [44, 186] width 19 height 6
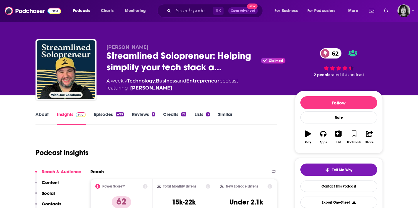
click at [46, 111] on div "About Insights Episodes 498 Reviews 1 Credits 19 Lists 3 Similar" at bounding box center [156, 118] width 242 height 14
click at [41, 112] on link "About" at bounding box center [41, 118] width 13 height 13
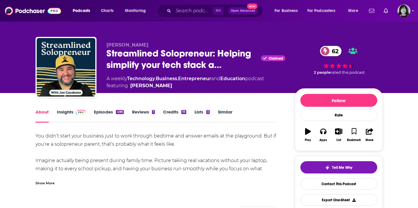
click at [48, 184] on div "Show More" at bounding box center [44, 183] width 19 height 6
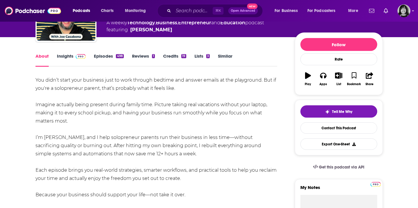
scroll to position [60, 0]
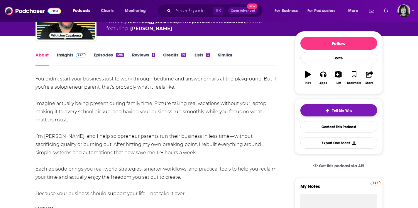
click at [352, 117] on button "Tell Me Why" at bounding box center [338, 110] width 77 height 12
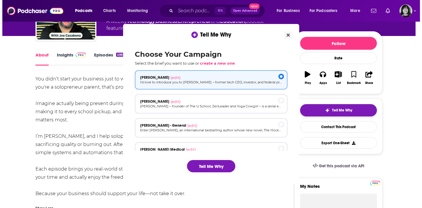
scroll to position [0, 0]
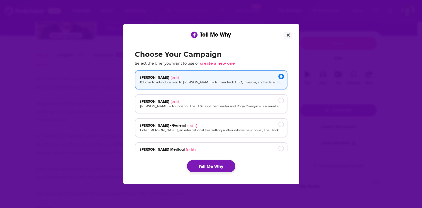
click at [217, 168] on button "Tell Me Why" at bounding box center [211, 166] width 48 height 12
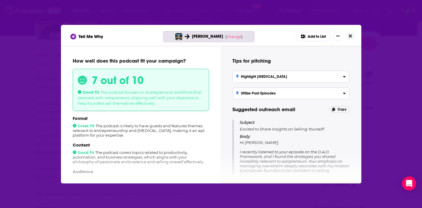
click at [348, 34] on button "Close" at bounding box center [351, 36] width 8 height 7
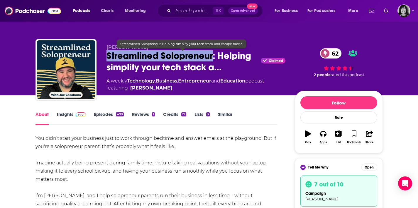
drag, startPoint x: 211, startPoint y: 58, endPoint x: 106, endPoint y: 59, distance: 105.6
click at [106, 59] on div "[PERSON_NAME] Streamlined Solopreneur: Helping simplify your tech stack a… Clai…" at bounding box center [208, 70] width 347 height 63
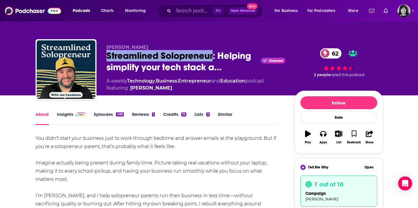
copy h1 "Streamlined Solopreneur"
click at [60, 118] on link "Insights" at bounding box center [71, 118] width 29 height 13
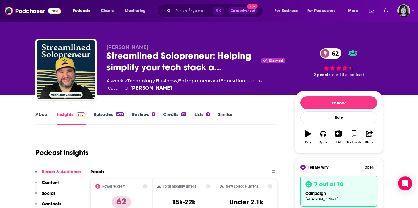
click at [62, 115] on link "Insights" at bounding box center [71, 118] width 29 height 13
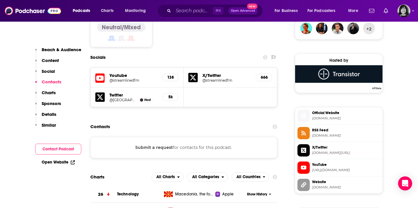
scroll to position [456, 0]
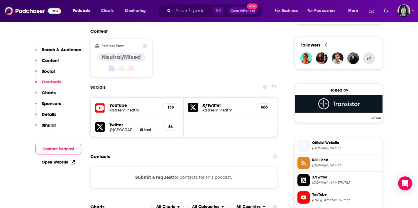
click at [101, 103] on icon at bounding box center [99, 108] width 9 height 11
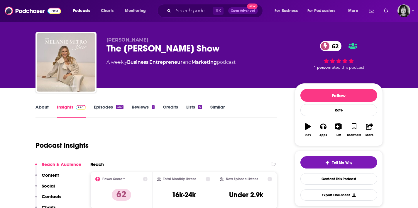
scroll to position [7, 0]
click at [45, 106] on link "About" at bounding box center [41, 110] width 13 height 13
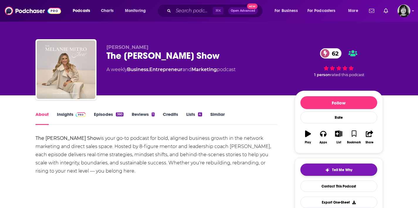
click at [333, 172] on span "Tell Me Why" at bounding box center [342, 170] width 20 height 5
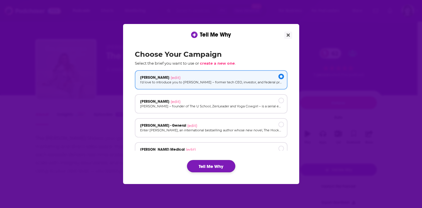
click at [216, 164] on button "Tell Me Why" at bounding box center [211, 166] width 48 height 12
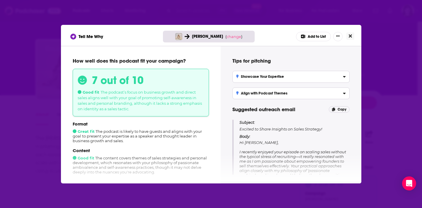
click at [352, 34] on button "Close" at bounding box center [351, 36] width 8 height 7
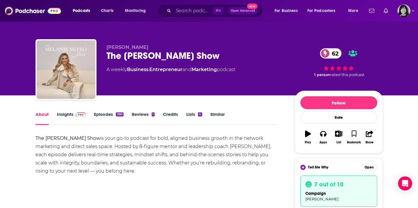
click at [164, 56] on div "The Melanie Mitro Show 62" at bounding box center [195, 55] width 179 height 11
click at [164, 55] on div "The Melanie Mitro Show 62" at bounding box center [195, 55] width 179 height 11
click at [165, 55] on div "The Melanie Mitro Show 62" at bounding box center [195, 55] width 179 height 11
click at [151, 55] on div "The Melanie Mitro Show 62" at bounding box center [195, 55] width 179 height 11
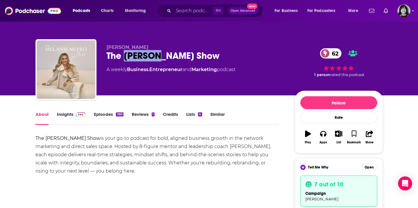
click at [151, 55] on div "The Melanie Mitro Show 62" at bounding box center [195, 55] width 179 height 11
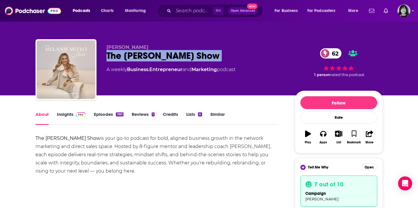
click at [151, 55] on div "The Melanie Mitro Show 62" at bounding box center [195, 55] width 179 height 11
copy div "The Melanie Mitro Show 62"
click at [67, 114] on link "Insights" at bounding box center [71, 118] width 29 height 13
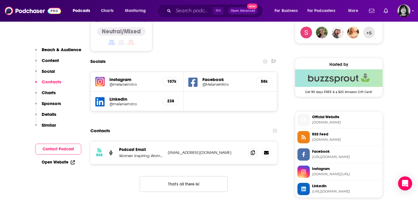
scroll to position [483, 0]
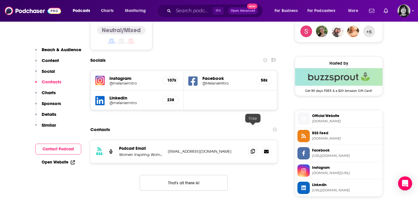
click at [249, 147] on span at bounding box center [252, 151] width 9 height 9
click at [252, 149] on icon at bounding box center [253, 151] width 4 height 5
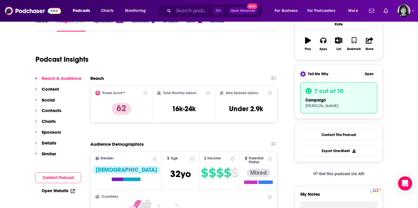
scroll to position [0, 0]
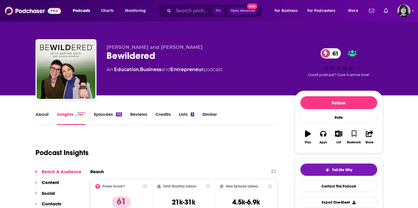
click at [41, 114] on link "About" at bounding box center [41, 118] width 13 height 13
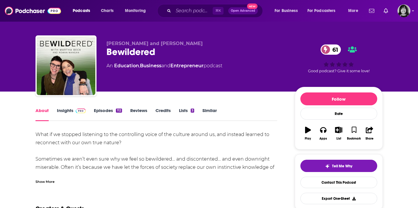
scroll to position [9, 0]
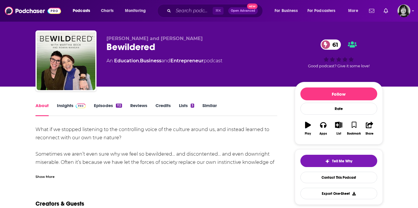
click at [45, 178] on div "Show More" at bounding box center [44, 177] width 19 height 6
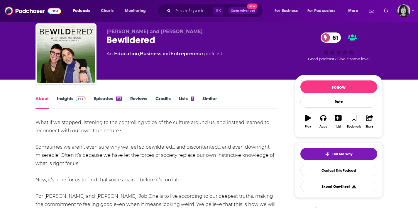
scroll to position [0, 0]
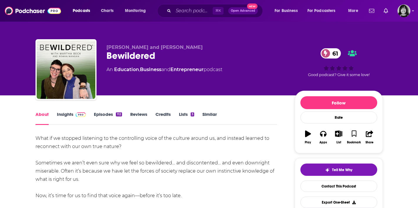
click at [66, 114] on link "Insights" at bounding box center [71, 118] width 29 height 13
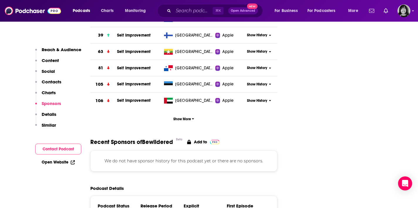
scroll to position [769, 0]
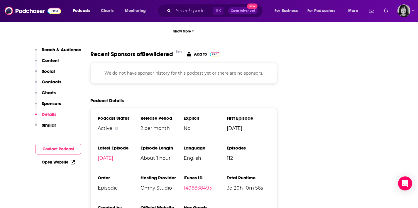
click at [197, 186] on link "1498838493" at bounding box center [198, 189] width 28 height 6
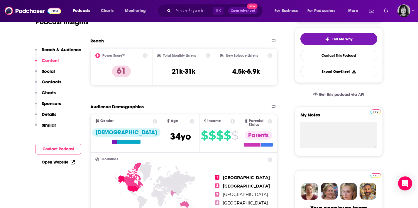
scroll to position [64, 0]
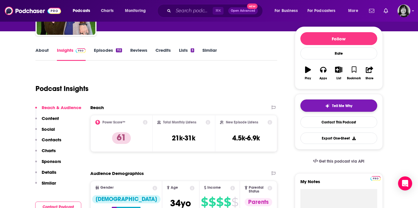
click at [333, 106] on span "Tell Me Why" at bounding box center [342, 106] width 20 height 5
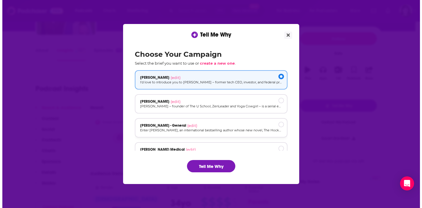
scroll to position [0, 0]
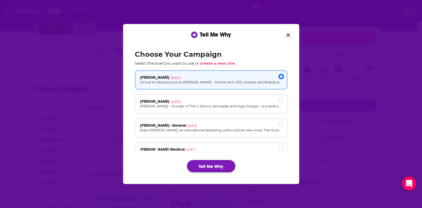
click at [225, 163] on button "Tell Me Why" at bounding box center [211, 166] width 48 height 12
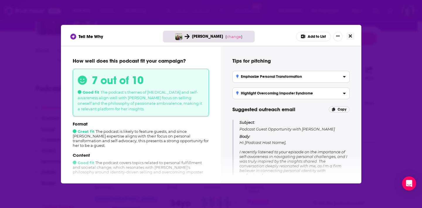
click at [352, 38] on button "Close" at bounding box center [351, 36] width 8 height 7
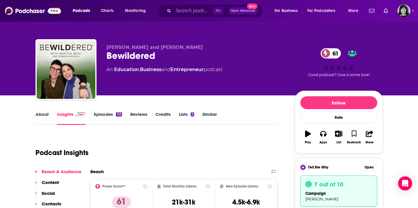
click at [140, 59] on div "Bewildered 61" at bounding box center [195, 55] width 179 height 11
copy div "Bewildered 61"
click at [152, 46] on span "Martha Beck and Rowan Mangan" at bounding box center [154, 48] width 96 height 6
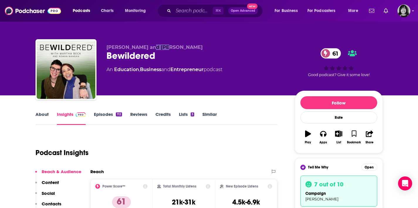
click at [152, 46] on span "Martha Beck and Rowan Mangan" at bounding box center [154, 48] width 96 height 6
copy p "Martha Beck and Rowan Mangan"
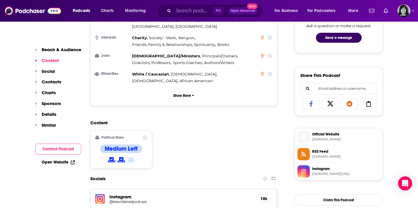
scroll to position [485, 0]
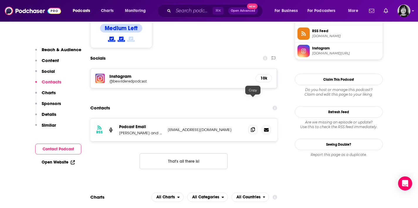
click at [253, 128] on icon at bounding box center [253, 130] width 4 height 5
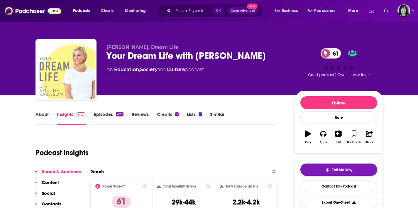
click at [350, 172] on span "Tell Me Why" at bounding box center [342, 170] width 20 height 5
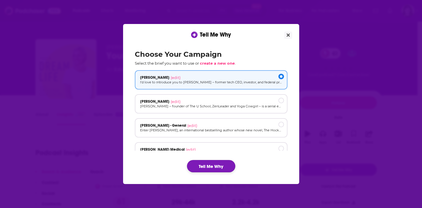
click at [230, 166] on button "Tell Me Why" at bounding box center [211, 166] width 48 height 12
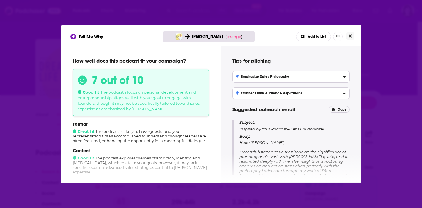
click at [351, 35] on icon "Close" at bounding box center [350, 36] width 3 height 5
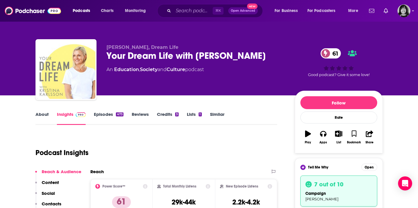
click at [156, 57] on div "Your Dream Life with [PERSON_NAME] 61" at bounding box center [195, 55] width 179 height 11
click at [156, 56] on div "Your Dream Life with [PERSON_NAME] 61" at bounding box center [195, 55] width 179 height 11
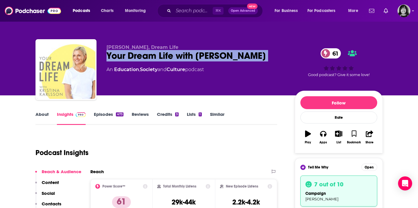
click at [156, 56] on div "Your Dream Life with [PERSON_NAME] 61" at bounding box center [195, 55] width 179 height 11
copy div "Your Dream Life with [PERSON_NAME] 61"
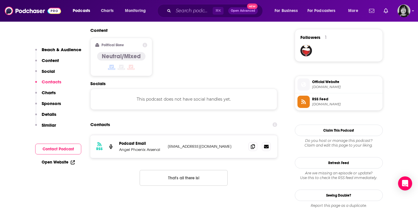
scroll to position [464, 0]
click at [252, 144] on icon at bounding box center [253, 146] width 4 height 5
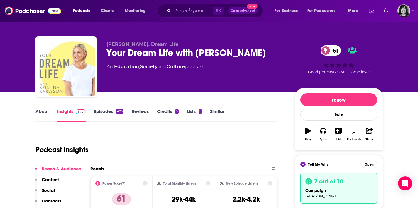
scroll to position [0, 0]
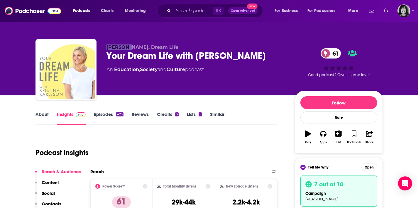
drag, startPoint x: 125, startPoint y: 50, endPoint x: 106, endPoint y: 49, distance: 19.4
click at [106, 49] on div "[PERSON_NAME], Dream Life Your Dream Life with [PERSON_NAME] 61 An Education , …" at bounding box center [208, 70] width 347 height 63
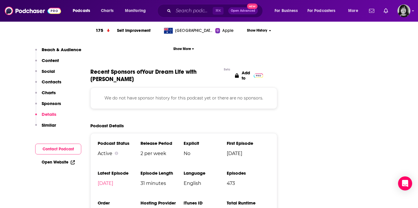
scroll to position [864, 0]
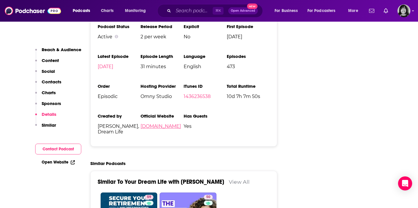
click at [147, 124] on link "[DOMAIN_NAME]" at bounding box center [160, 127] width 40 height 6
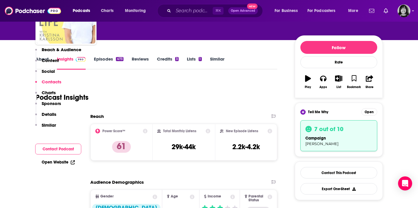
scroll to position [0, 0]
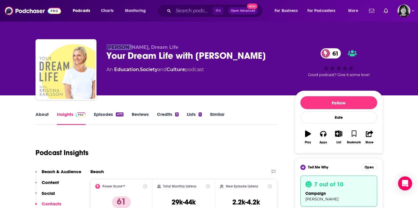
copy span "[PERSON_NAME]"
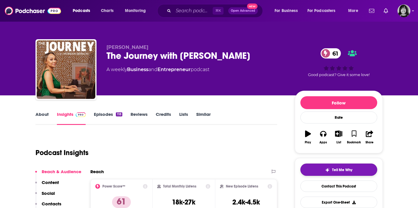
click at [322, 168] on button "Tell Me Why" at bounding box center [338, 170] width 77 height 12
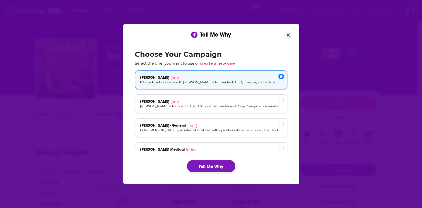
click at [222, 165] on button "Tell Me Why" at bounding box center [211, 166] width 48 height 12
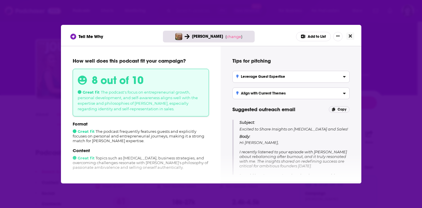
click at [350, 35] on icon "Close" at bounding box center [350, 35] width 3 height 3
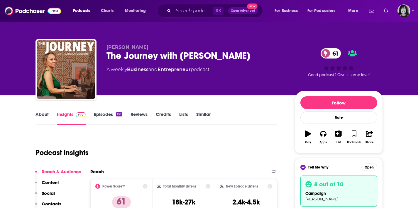
click at [180, 54] on div "The Journey with [PERSON_NAME] 61" at bounding box center [195, 55] width 179 height 11
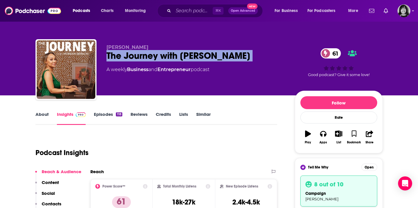
click at [180, 54] on div "The Journey with [PERSON_NAME] 61" at bounding box center [195, 55] width 179 height 11
copy div "The Journey with [PERSON_NAME] 61"
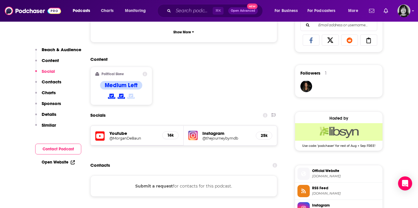
scroll to position [428, 0]
click at [98, 132] on icon at bounding box center [99, 136] width 9 height 9
click at [150, 183] on button "Submit a request" at bounding box center [154, 186] width 38 height 6
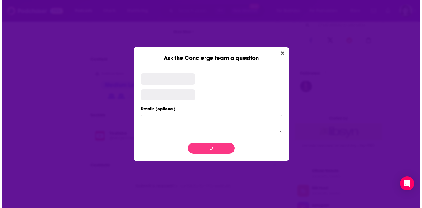
scroll to position [0, 0]
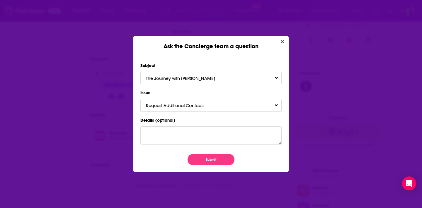
click at [211, 166] on div "Subject The Journey with [PERSON_NAME] Issue Request Additional Contacts Detail…" at bounding box center [210, 111] width 155 height 123
click at [211, 159] on button "Submit" at bounding box center [211, 159] width 47 height 11
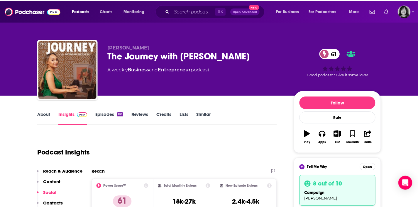
scroll to position [428, 0]
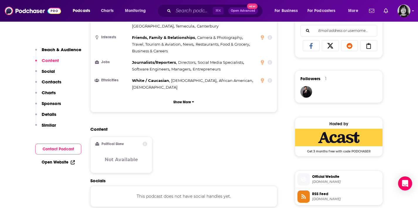
scroll to position [441, 0]
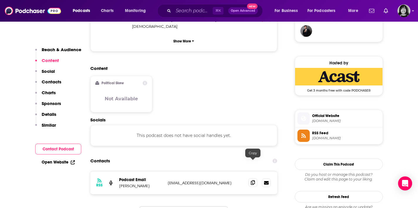
click at [252, 181] on icon at bounding box center [253, 183] width 4 height 5
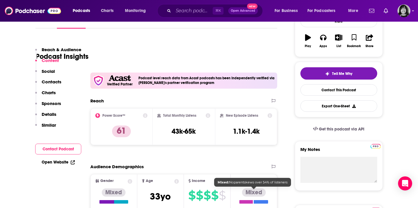
scroll to position [0, 0]
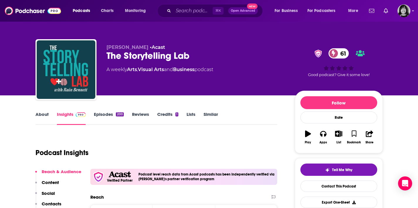
click at [169, 57] on div "The Storytelling Lab 61" at bounding box center [195, 55] width 179 height 11
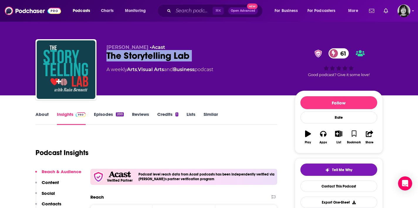
click at [169, 57] on div "The Storytelling Lab 61" at bounding box center [195, 55] width 179 height 11
copy div "The Storytelling Lab 61"
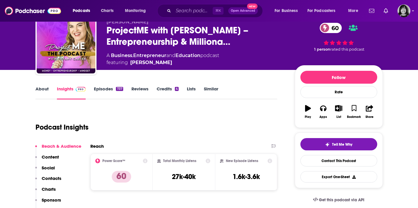
scroll to position [29, 0]
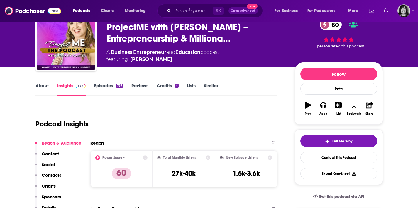
click at [42, 84] on link "About" at bounding box center [41, 89] width 13 height 13
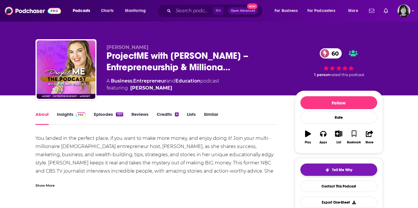
click at [335, 172] on span "Tell Me Why" at bounding box center [342, 170] width 20 height 5
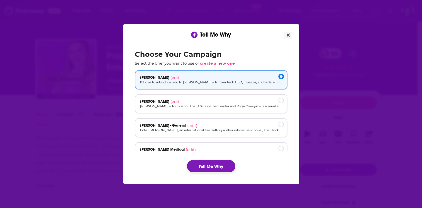
click at [208, 161] on button "Tell Me Why" at bounding box center [211, 166] width 48 height 12
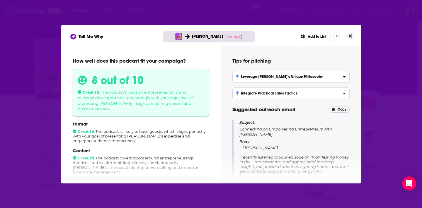
click at [352, 35] on button "Close" at bounding box center [351, 36] width 8 height 7
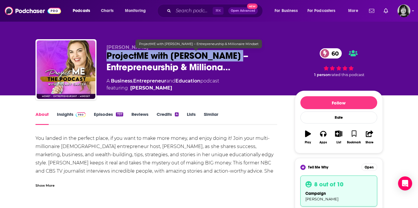
drag, startPoint x: 228, startPoint y: 56, endPoint x: 108, endPoint y: 59, distance: 120.0
click at [104, 58] on div "[PERSON_NAME] ProjectME with [PERSON_NAME] – Entrepreneurship & Milliona… 60 A …" at bounding box center [208, 70] width 347 height 63
copy h1 "ProjectME with [PERSON_NAME]"
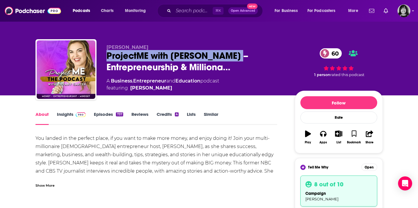
click at [66, 116] on link "Insights" at bounding box center [71, 118] width 29 height 13
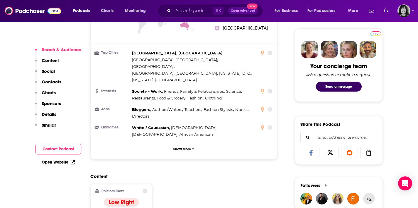
scroll to position [427, 0]
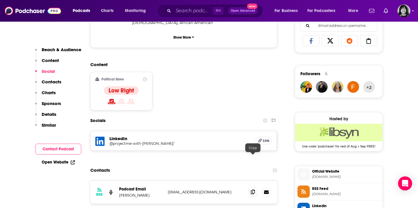
click at [252, 190] on icon at bounding box center [253, 192] width 4 height 5
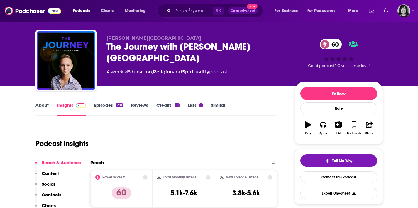
scroll to position [9, 0]
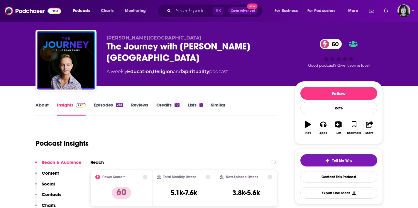
click at [45, 105] on link "About" at bounding box center [41, 108] width 13 height 13
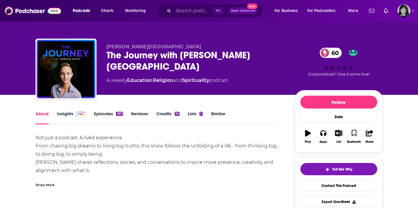
scroll to position [1, 0]
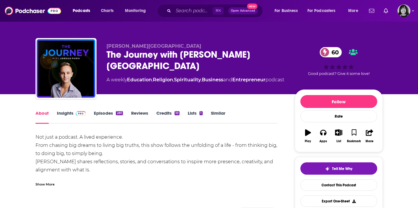
click at [48, 183] on div "Show More" at bounding box center [44, 185] width 19 height 6
click at [336, 170] on span "Tell Me Why" at bounding box center [342, 169] width 20 height 5
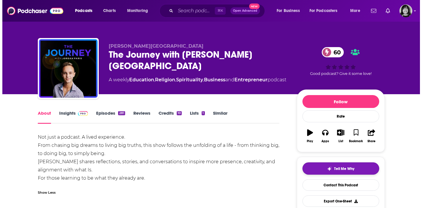
scroll to position [0, 0]
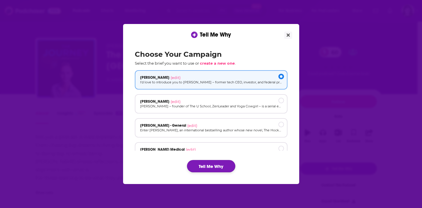
click at [203, 166] on button "Tell Me Why" at bounding box center [211, 166] width 48 height 12
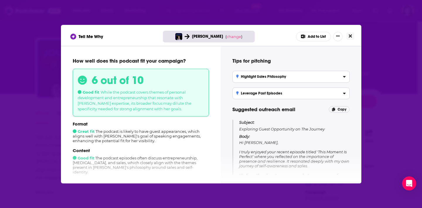
click at [351, 35] on icon "Close" at bounding box center [350, 35] width 3 height 3
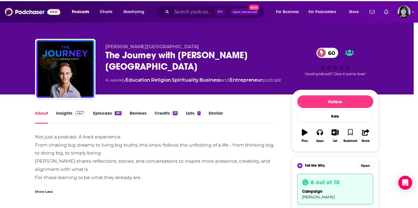
scroll to position [1, 0]
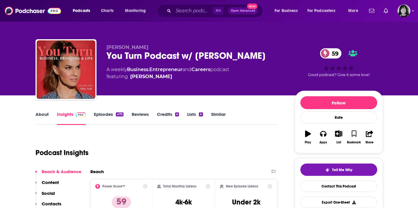
click at [162, 52] on div "You Turn Podcast w/ [PERSON_NAME] 59" at bounding box center [195, 55] width 179 height 11
click at [160, 57] on div "You Turn Podcast w/ [PERSON_NAME] 59" at bounding box center [195, 55] width 179 height 11
click at [161, 56] on div "You Turn Podcast w/ [PERSON_NAME] 59" at bounding box center [195, 55] width 179 height 11
click at [159, 56] on div "You Turn Podcast w/ [PERSON_NAME] 59" at bounding box center [195, 55] width 179 height 11
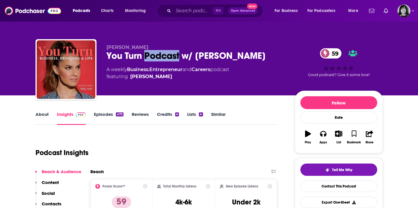
click at [159, 56] on div "You Turn Podcast w/ [PERSON_NAME] 59" at bounding box center [195, 55] width 179 height 11
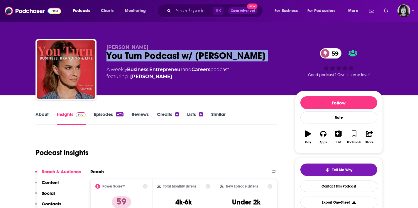
click at [159, 56] on div "You Turn Podcast w/ [PERSON_NAME] 59" at bounding box center [195, 55] width 179 height 11
copy div "You Turn Podcast w/ [PERSON_NAME] 59"
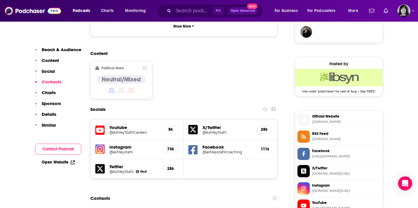
scroll to position [508, 0]
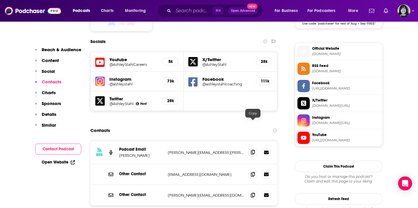
click at [252, 150] on icon at bounding box center [253, 152] width 4 height 5
click at [253, 191] on span at bounding box center [252, 195] width 9 height 9
click at [255, 193] on icon at bounding box center [253, 195] width 4 height 5
click at [252, 148] on span at bounding box center [252, 152] width 9 height 9
